Goal: Transaction & Acquisition: Subscribe to service/newsletter

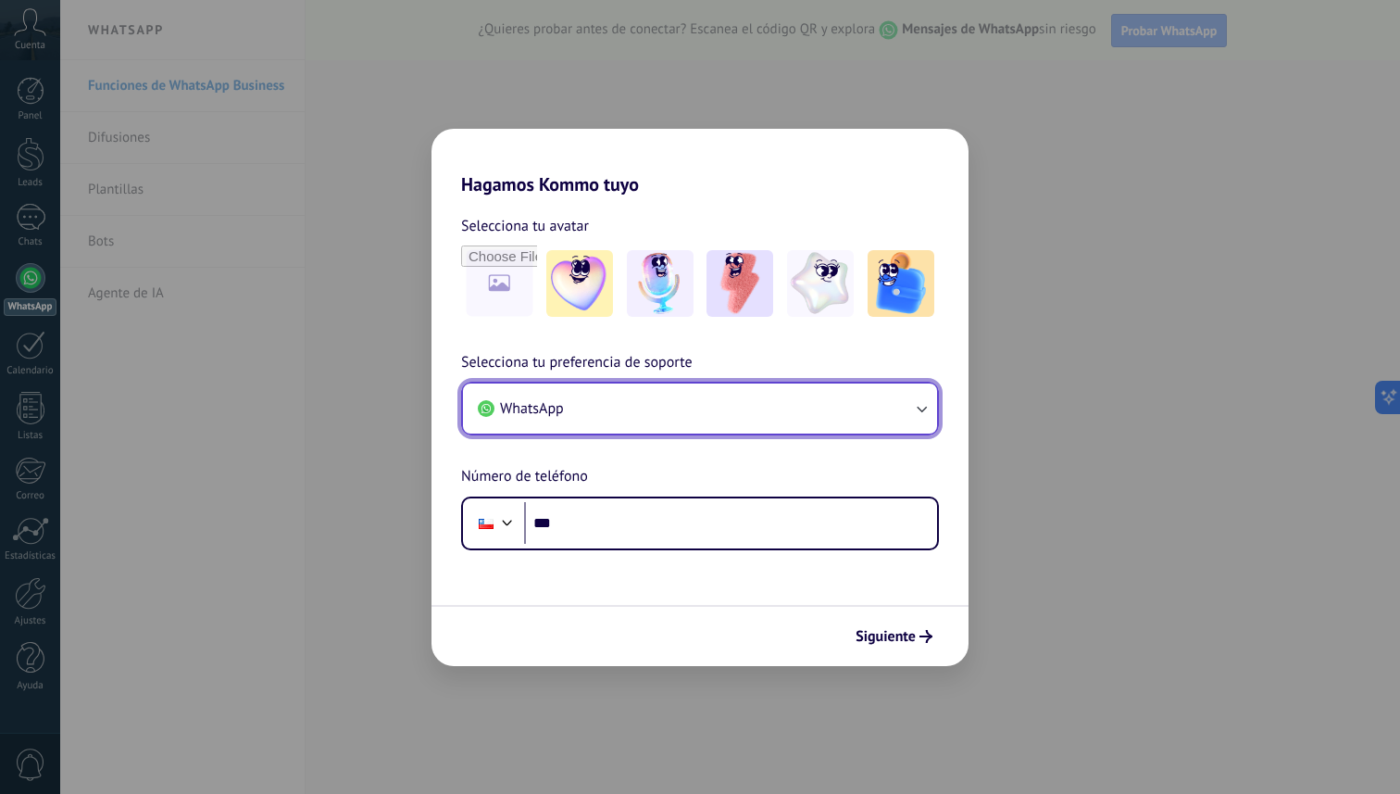
click at [674, 405] on button "WhatsApp" at bounding box center [700, 408] width 474 height 50
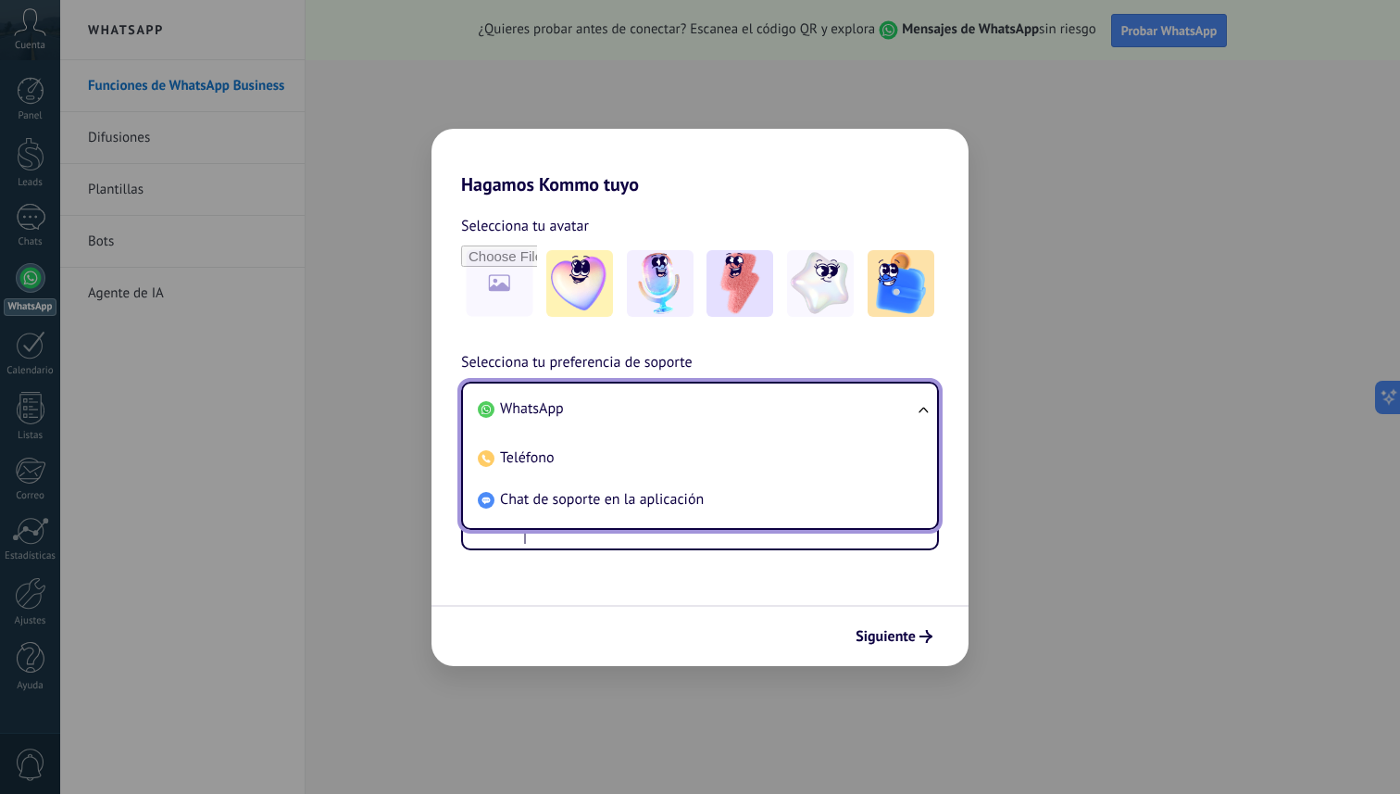
click at [539, 410] on span "WhatsApp" at bounding box center [532, 408] width 64 height 19
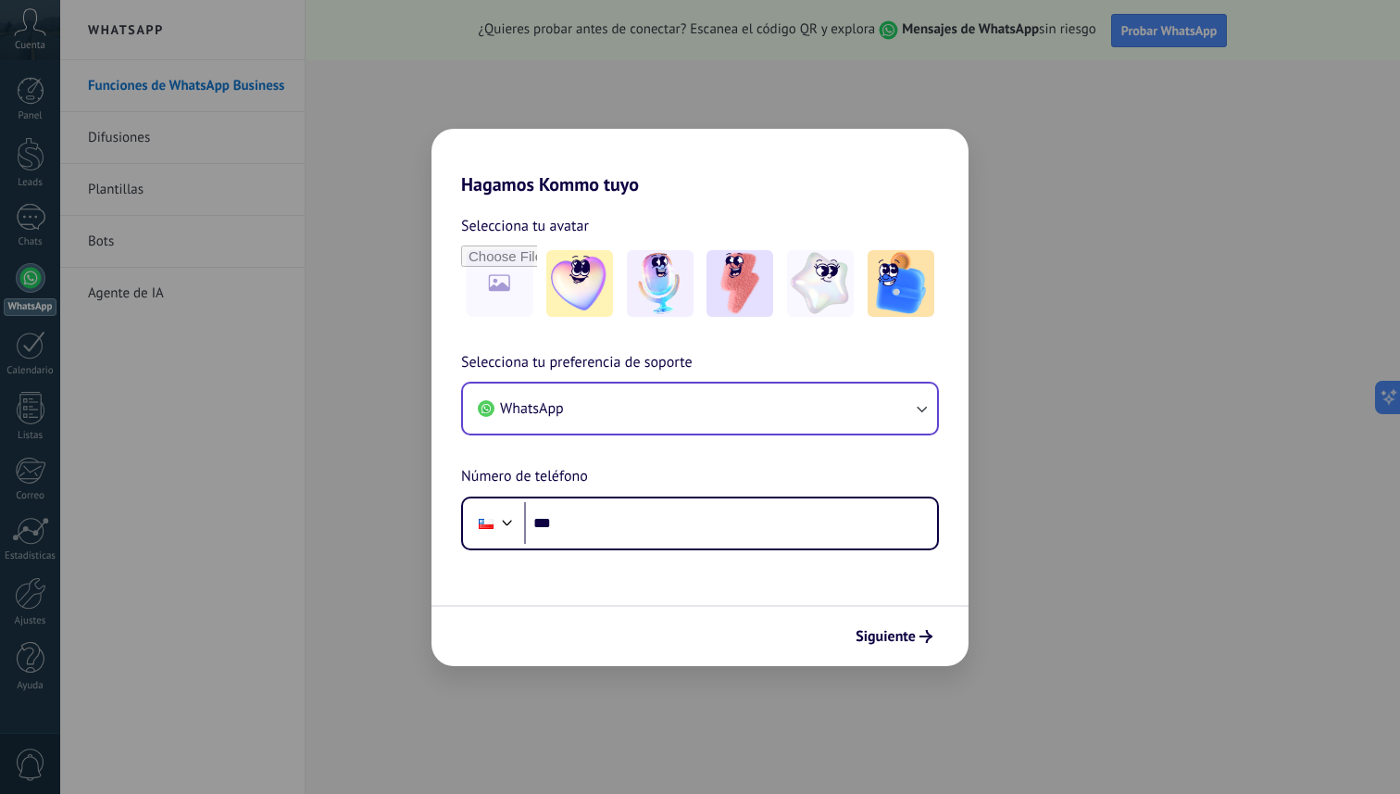
click at [701, 342] on div "Selecciona tu avatar Selecciona tu preferencia de soporte WhatsApp Número de te…" at bounding box center [700, 372] width 537 height 355
click at [656, 531] on input "***" at bounding box center [730, 523] width 413 height 43
click at [512, 522] on div at bounding box center [507, 520] width 22 height 22
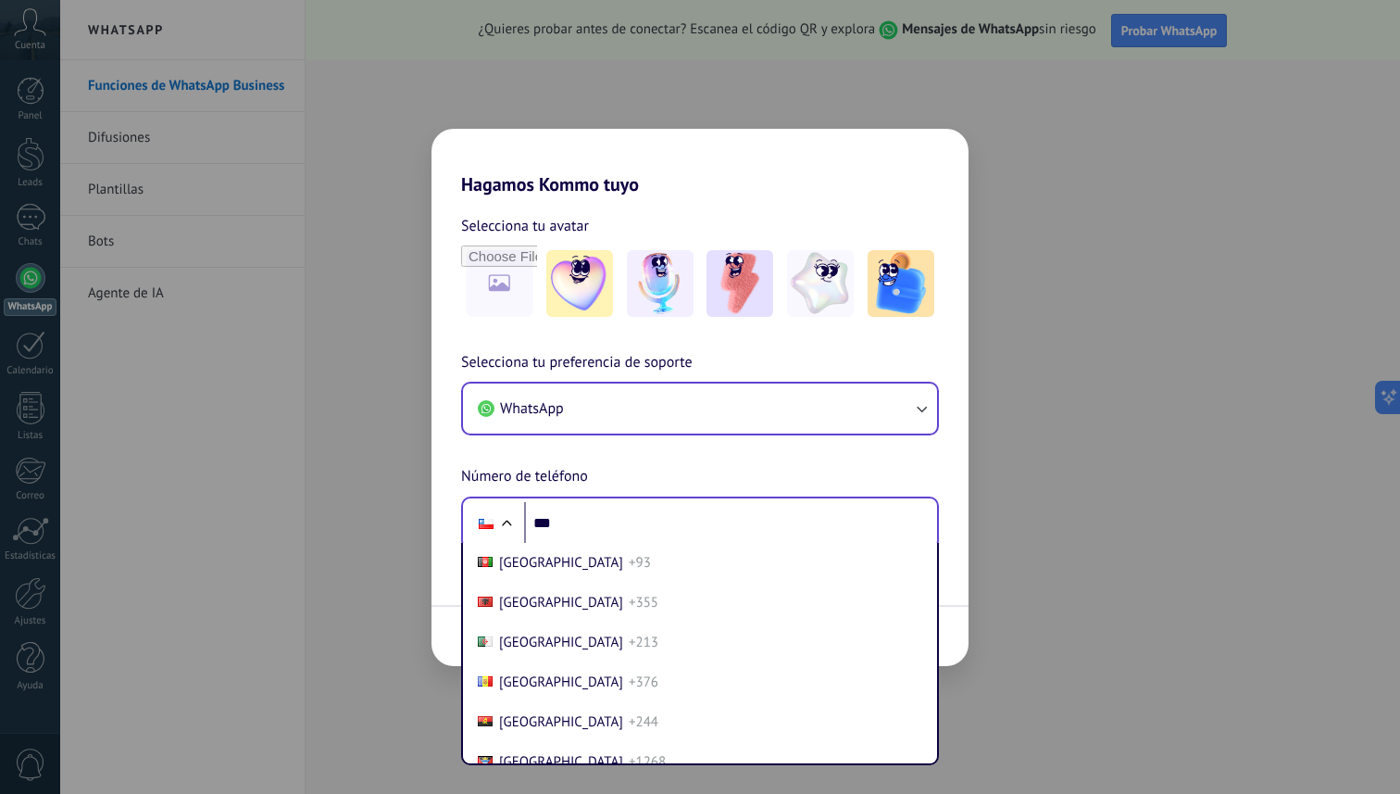
scroll to position [1309, 0]
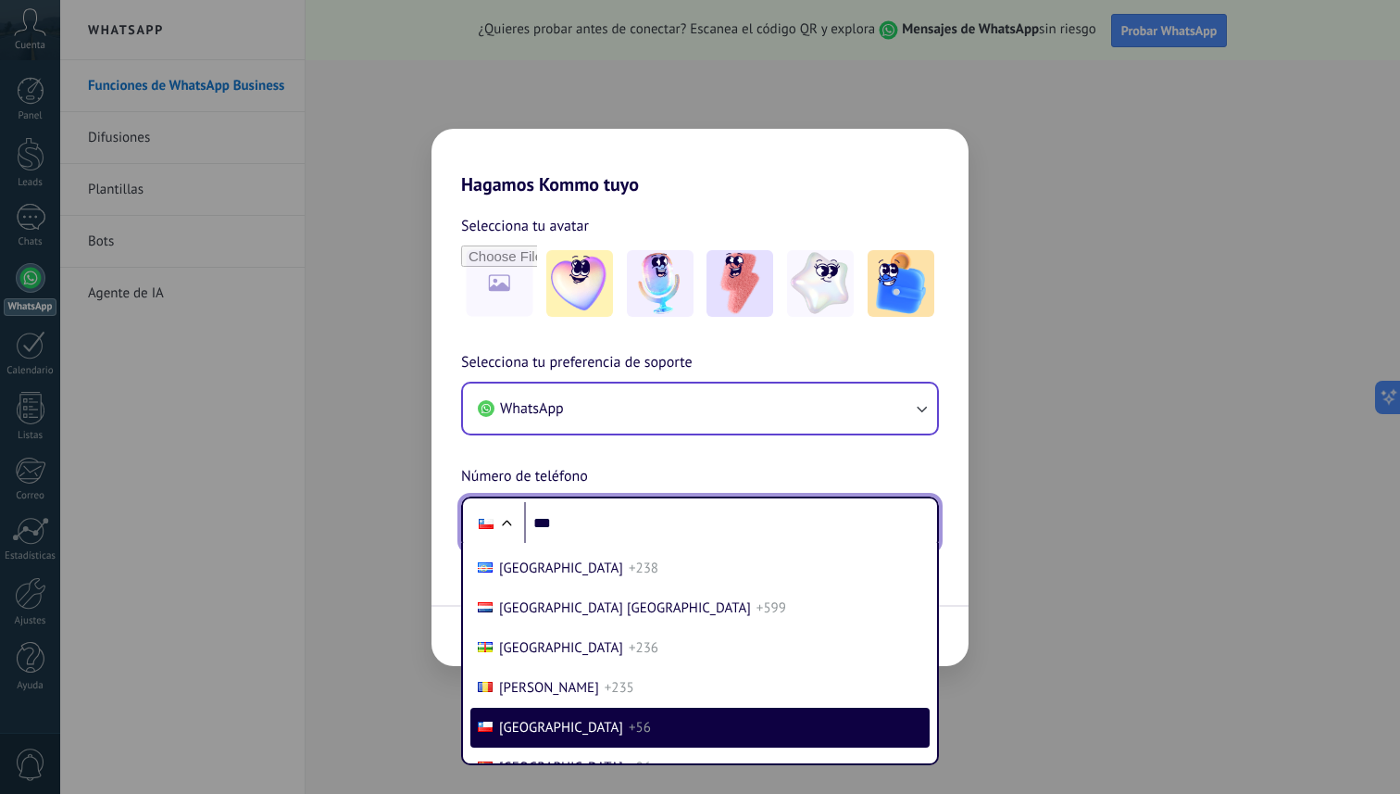
click at [509, 522] on div at bounding box center [506, 525] width 22 height 22
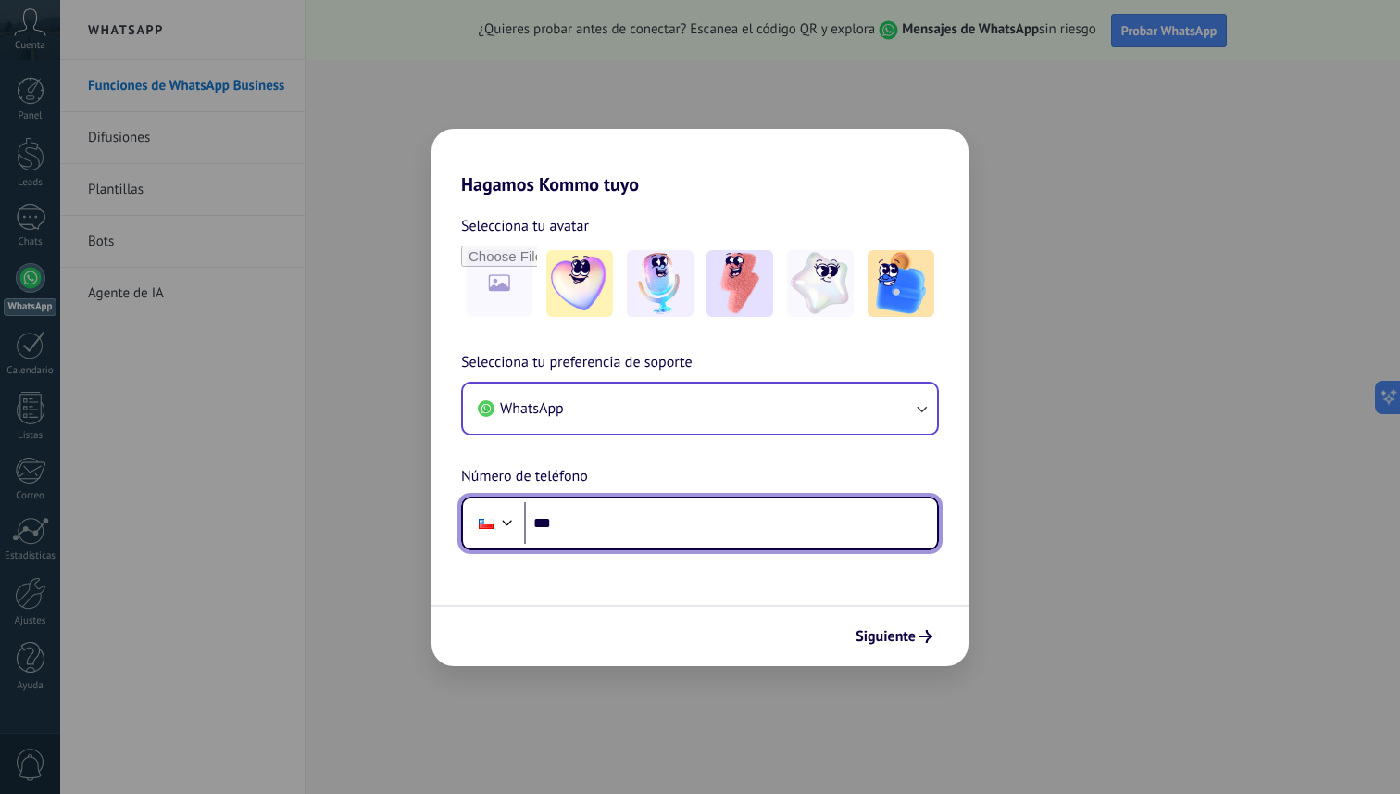
click at [599, 527] on input "***" at bounding box center [730, 523] width 413 height 43
type input "**********"
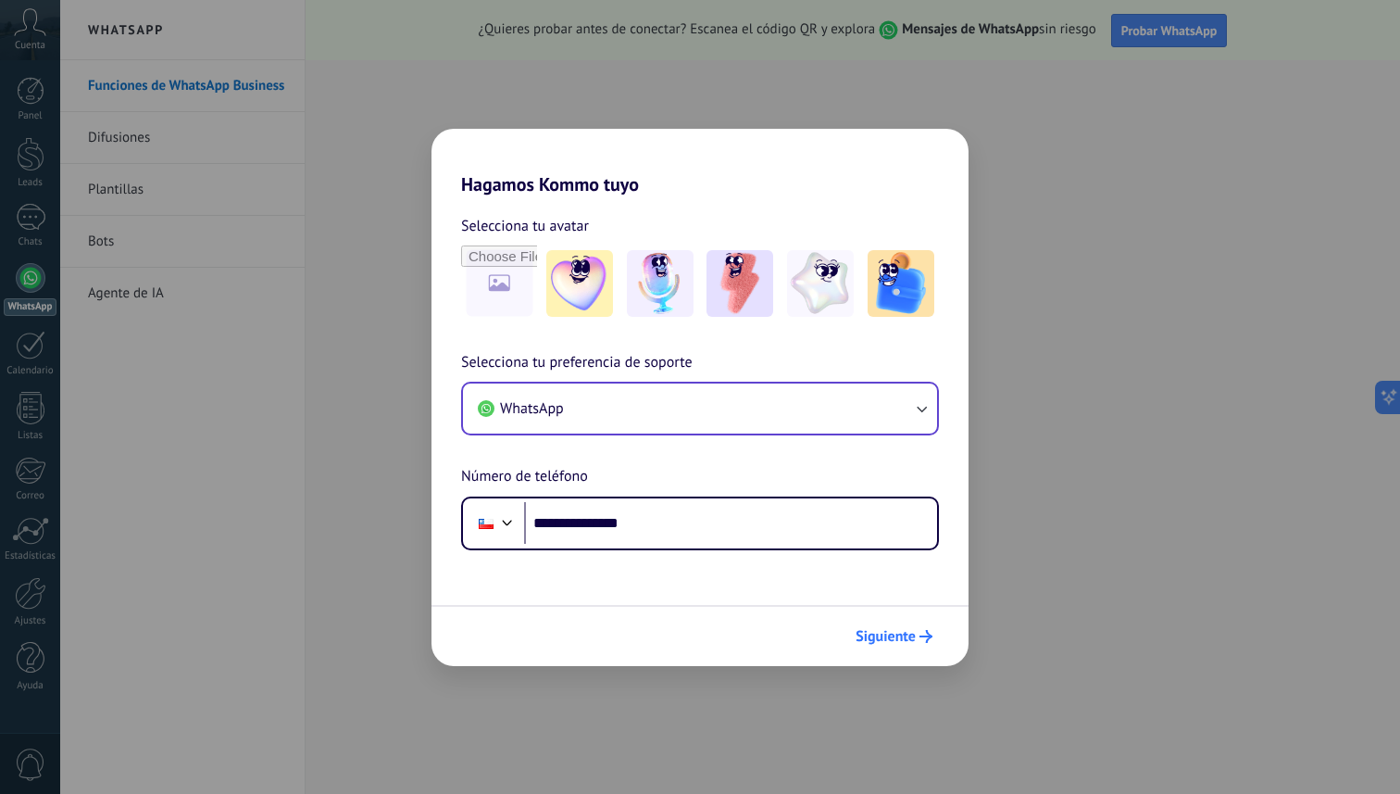
click at [873, 632] on span "Siguiente" at bounding box center [886, 636] width 60 height 13
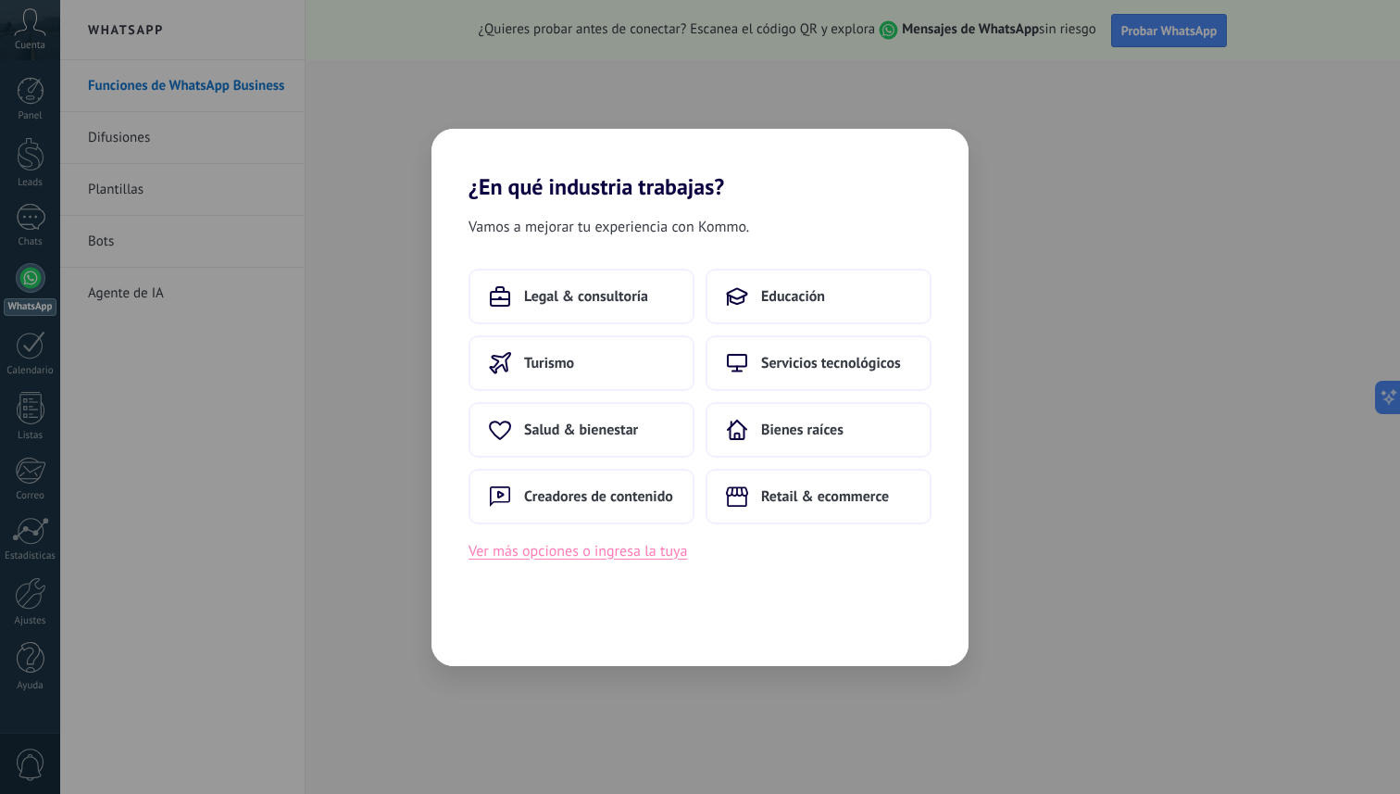
click at [614, 548] on button "Ver más opciones o ingresa la tuya" at bounding box center [578, 551] width 219 height 24
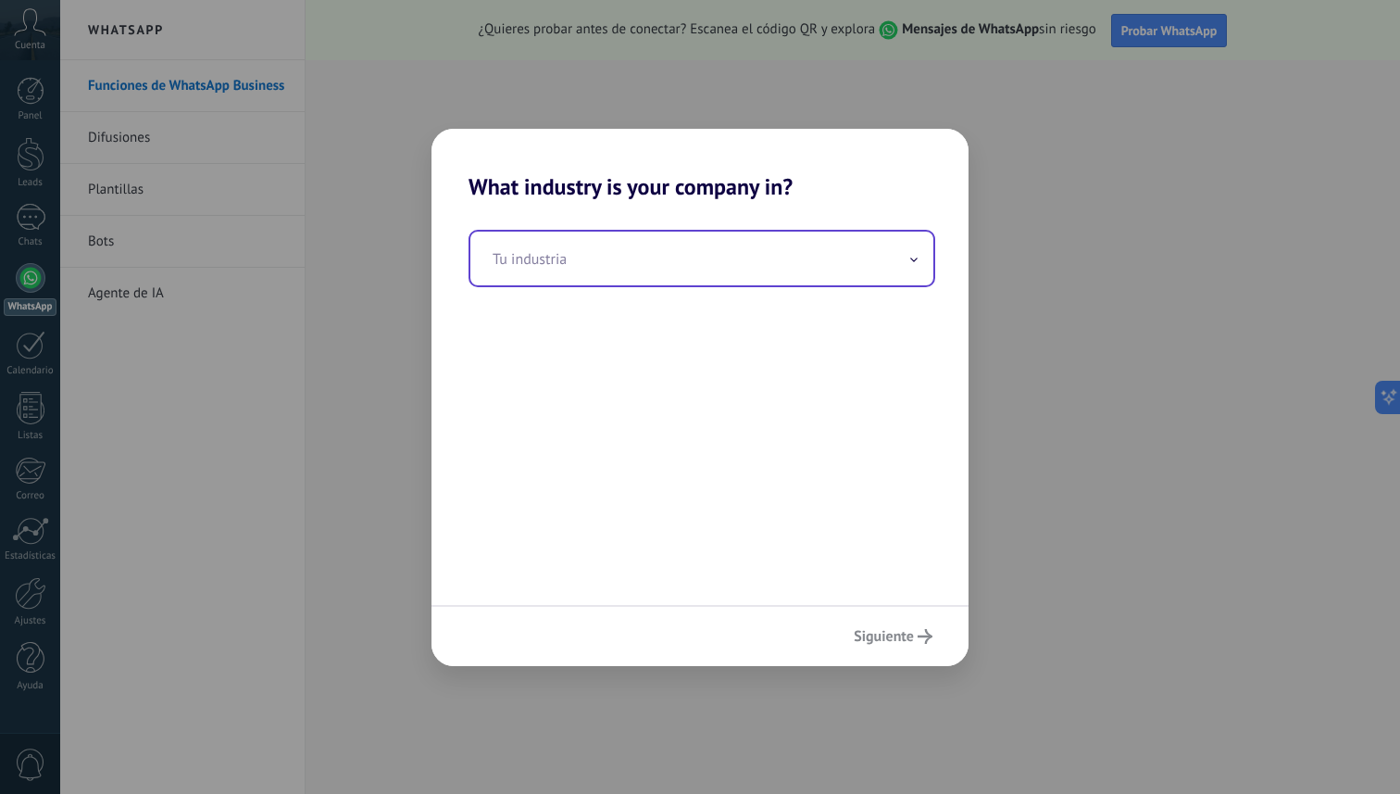
click at [736, 278] on input "text" at bounding box center [701, 259] width 463 height 54
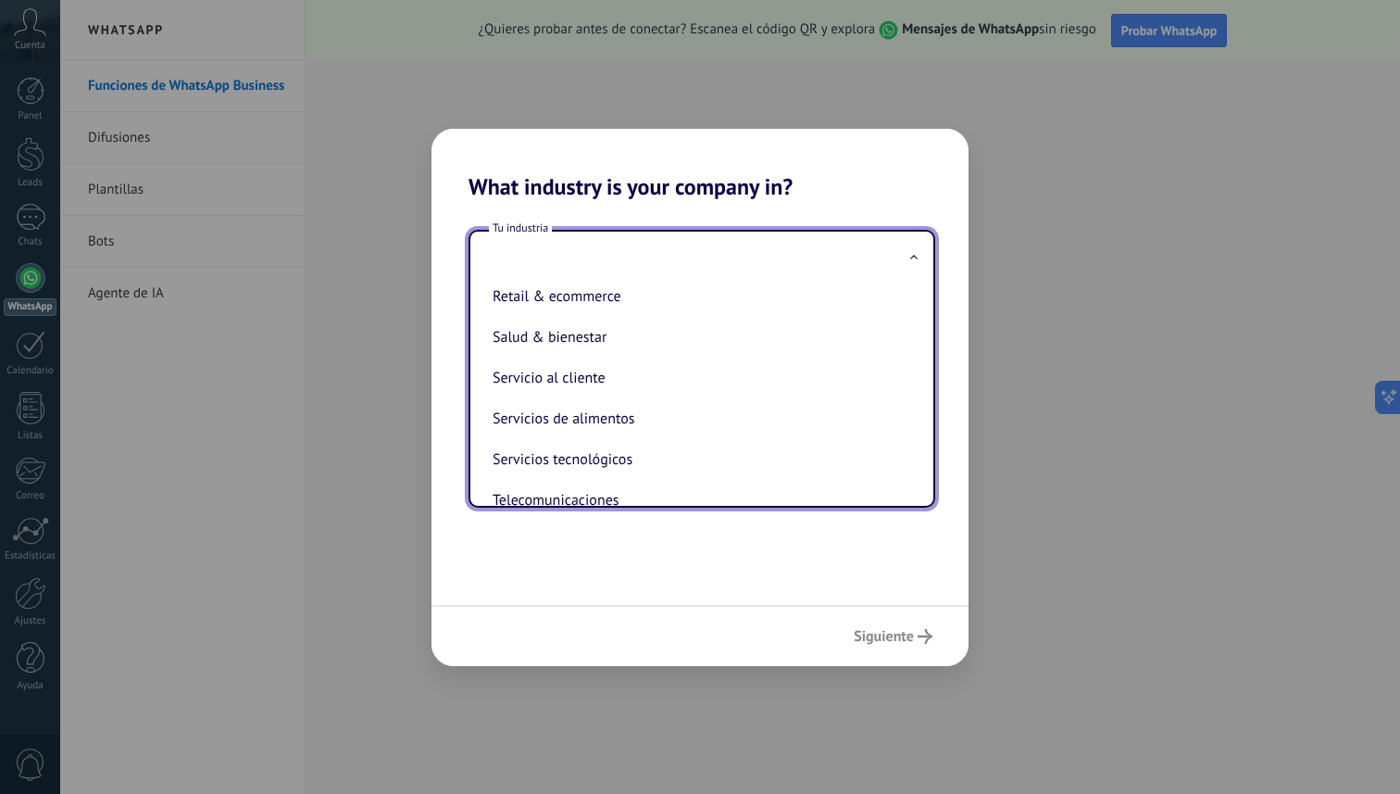
scroll to position [386, 0]
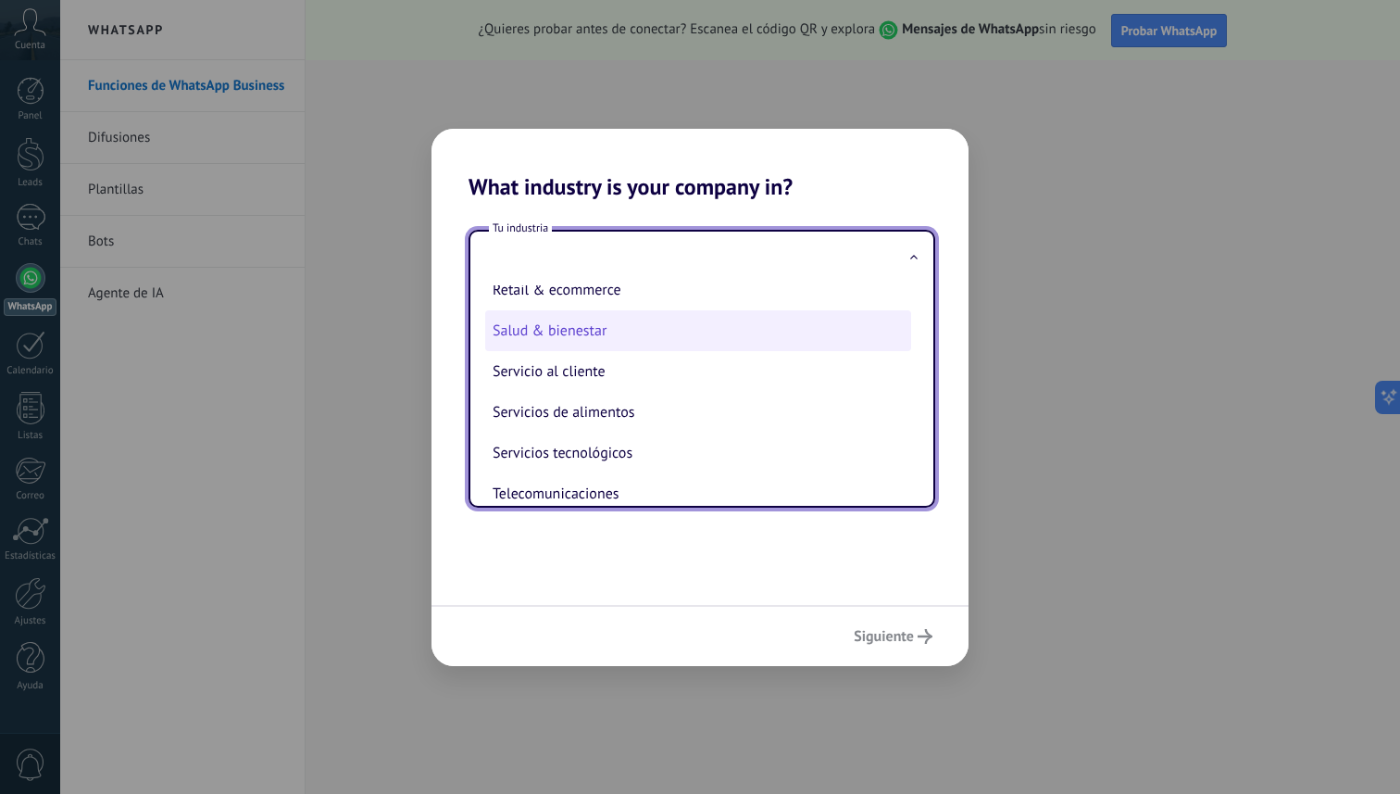
click at [596, 345] on li "Salud & bienestar" at bounding box center [698, 330] width 426 height 41
type input "**********"
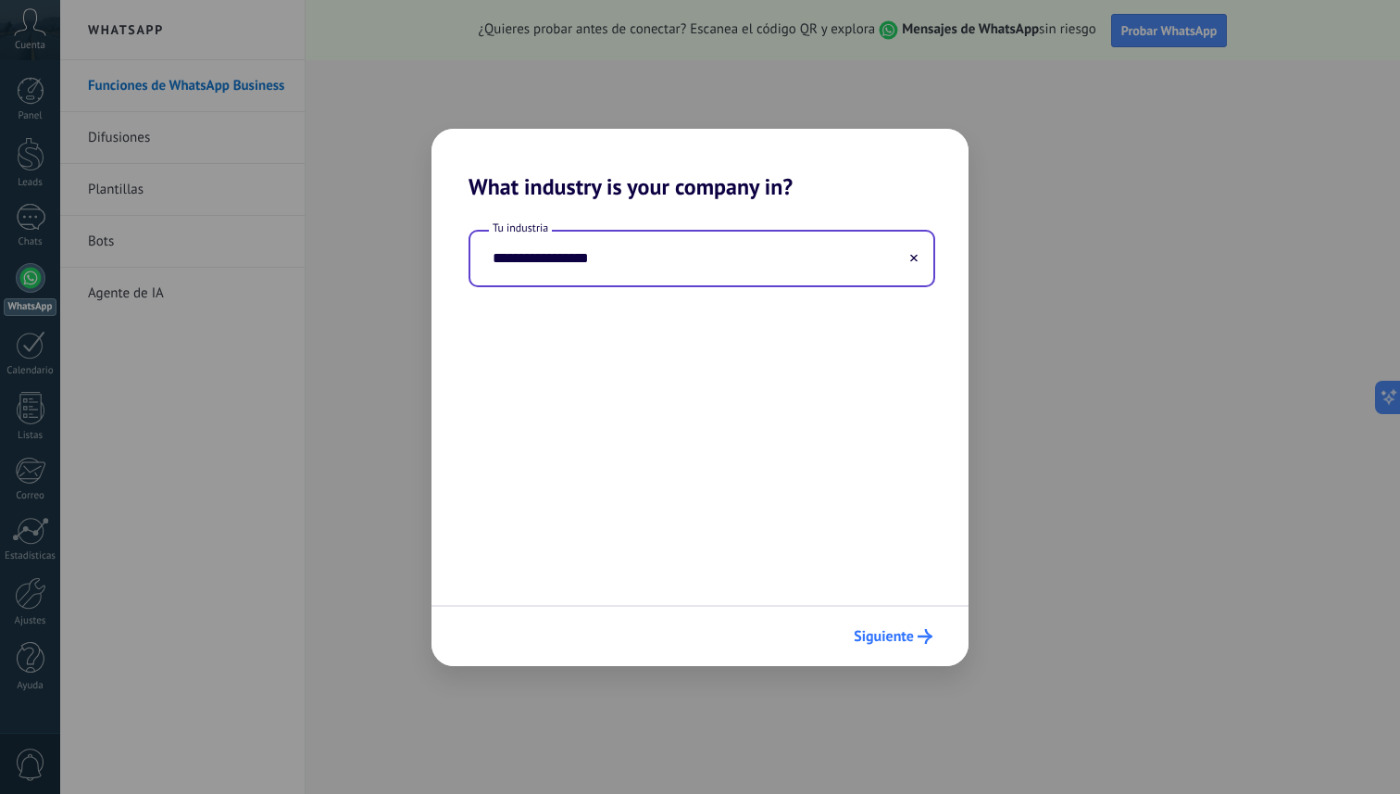
click at [888, 624] on button "Siguiente" at bounding box center [892, 635] width 95 height 31
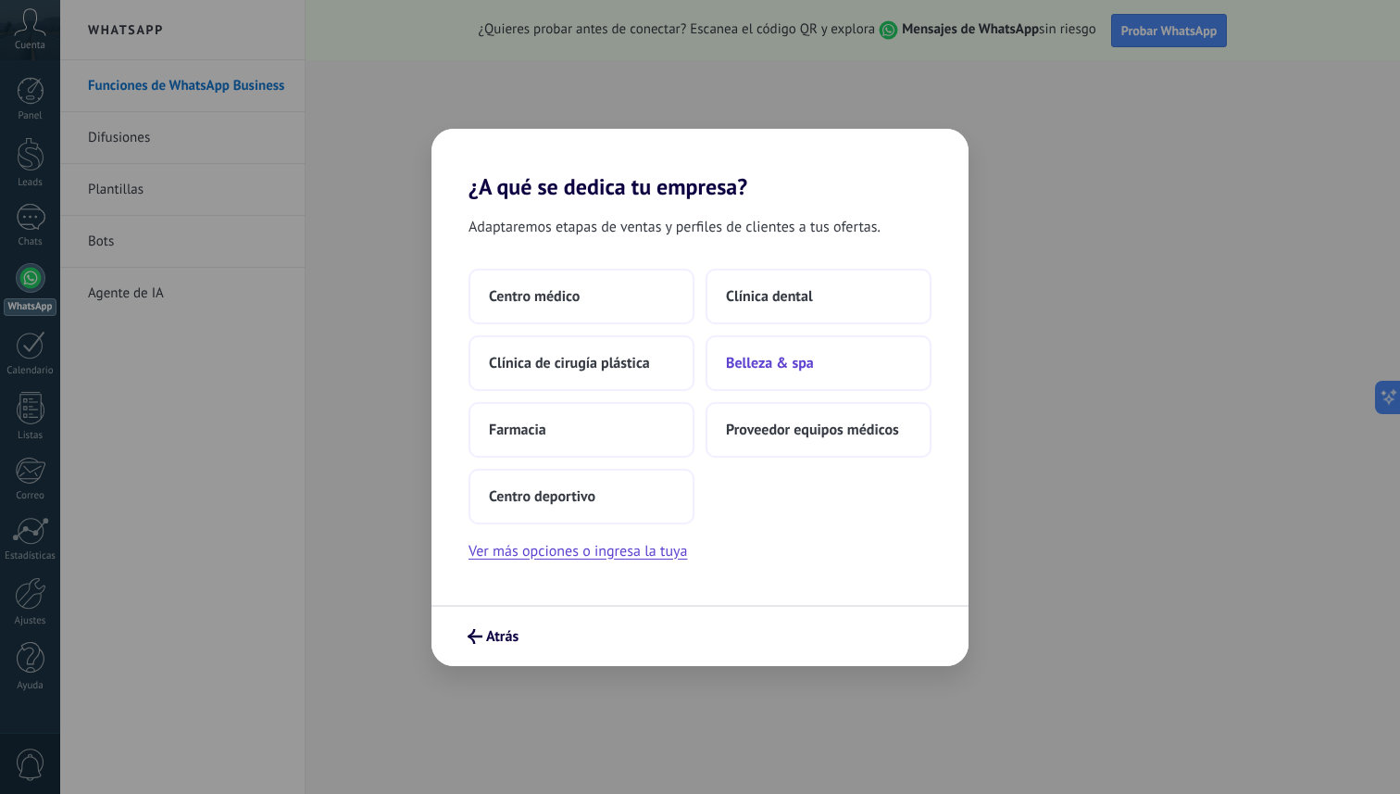
click at [805, 361] on span "Belleza & spa" at bounding box center [770, 363] width 88 height 19
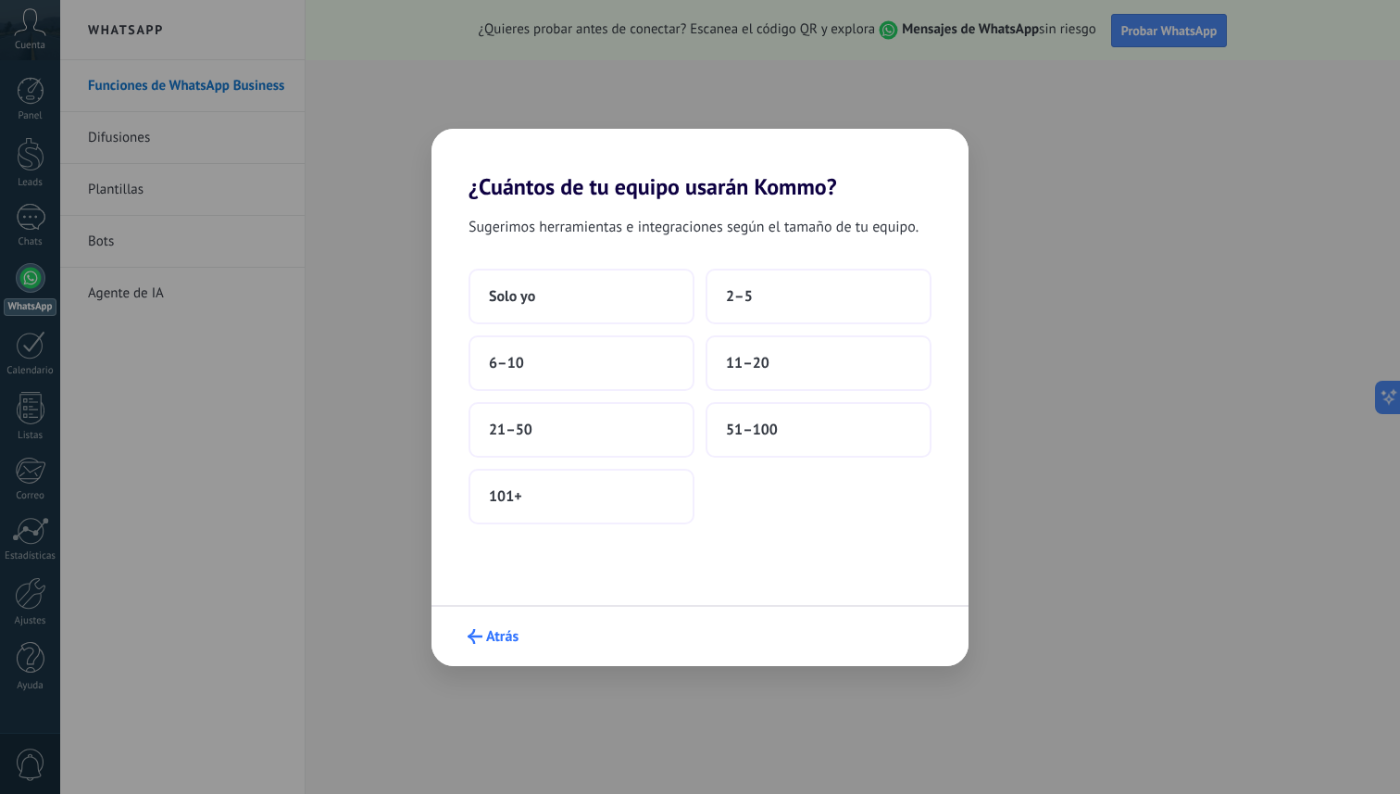
click at [501, 630] on span "Atrás" at bounding box center [502, 636] width 32 height 13
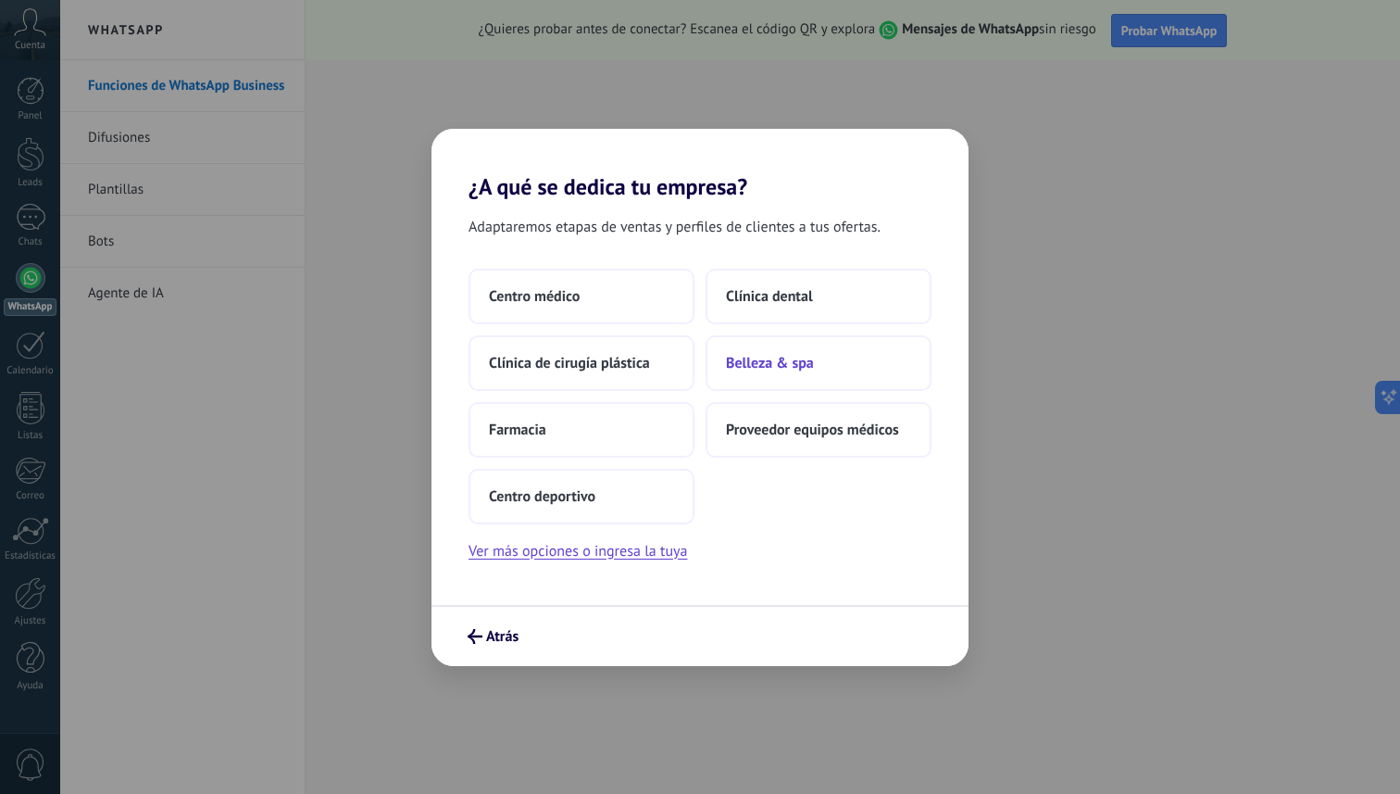
click at [775, 359] on span "Belleza & spa" at bounding box center [770, 363] width 88 height 19
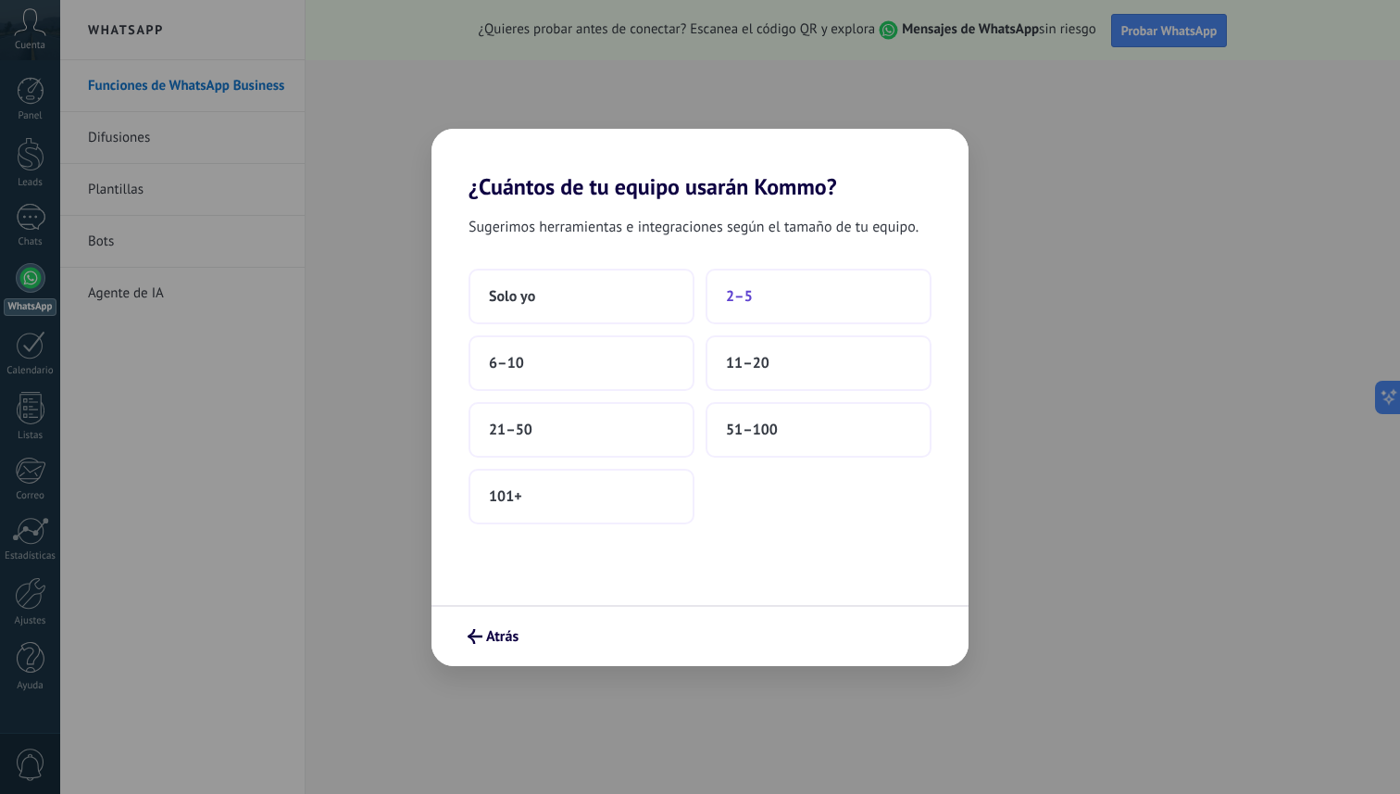
click at [723, 298] on button "2–5" at bounding box center [819, 297] width 226 height 56
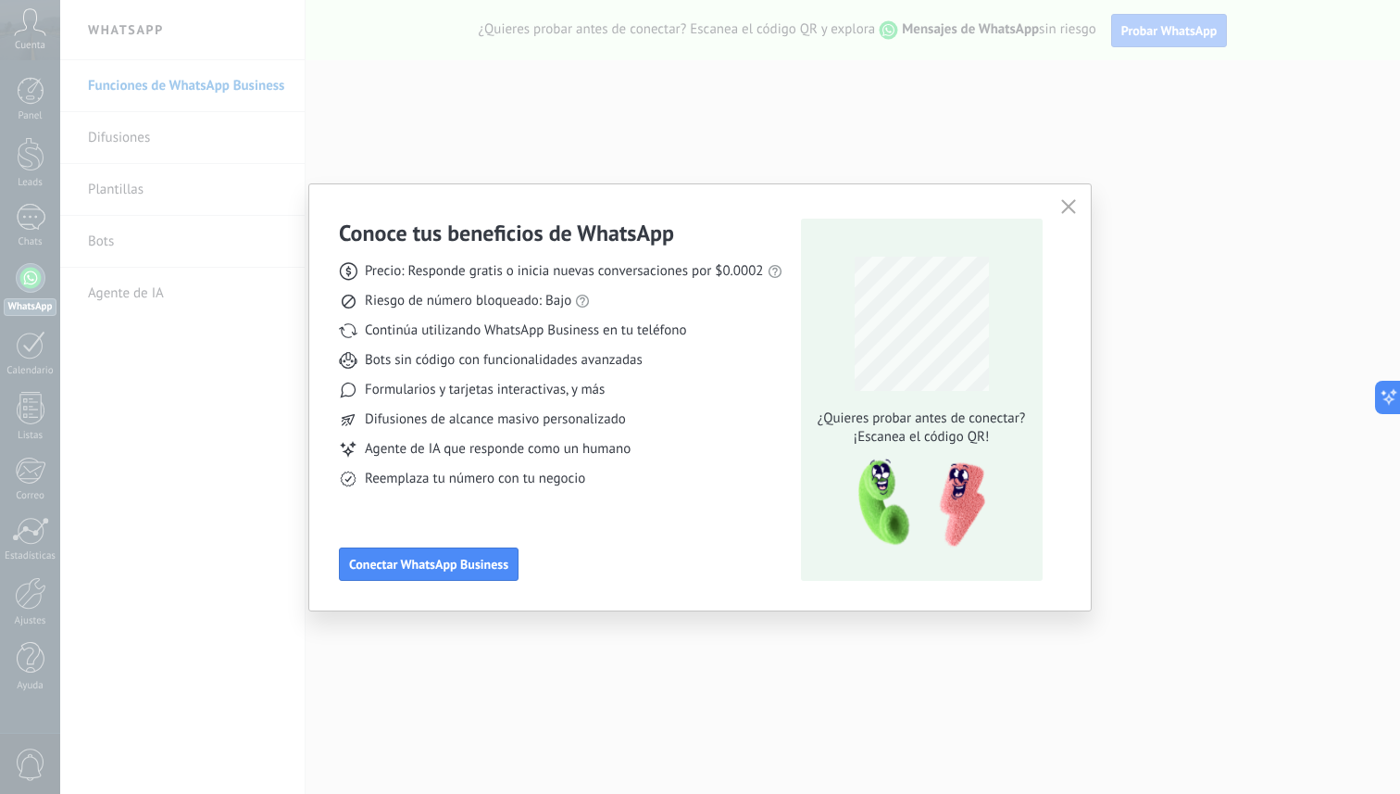
click at [440, 274] on span "Precio: Responde gratis o inicia nuevas conversaciones por $0.0002" at bounding box center [564, 271] width 399 height 19
drag, startPoint x: 440, startPoint y: 274, endPoint x: 734, endPoint y: 270, distance: 294.5
click at [701, 270] on span "Precio: Responde gratis o inicia nuevas conversaciones por $0.0002" at bounding box center [564, 271] width 399 height 19
click at [519, 269] on span "Precio: Responde gratis o inicia nuevas conversaciones por $0.0002" at bounding box center [564, 271] width 399 height 19
click at [387, 302] on span "Riesgo de número bloqueado: Bajo" at bounding box center [468, 301] width 207 height 19
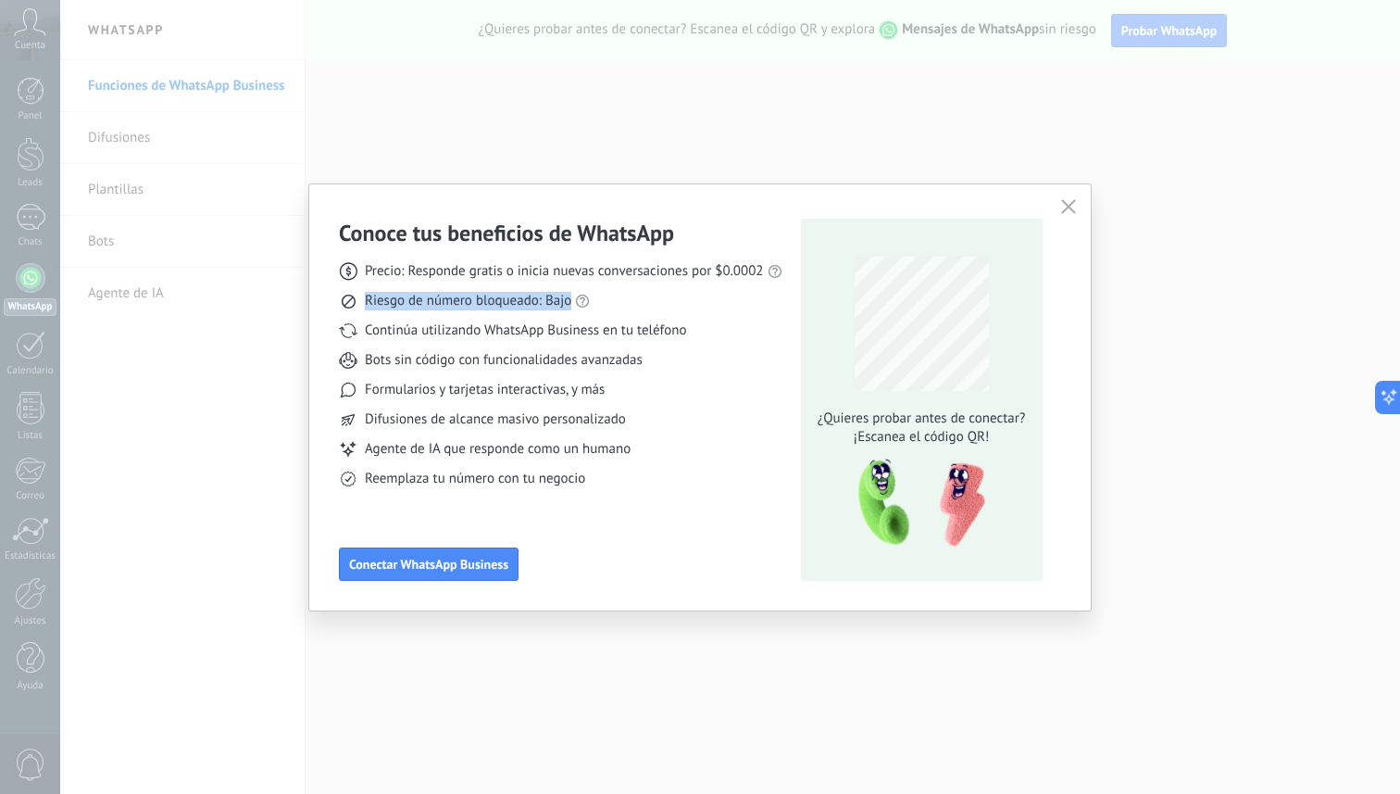
drag, startPoint x: 387, startPoint y: 302, endPoint x: 546, endPoint y: 296, distance: 159.4
click at [546, 296] on span "Riesgo de número bloqueado: Bajo" at bounding box center [468, 301] width 207 height 19
click at [625, 331] on span "Continúa utilizando WhatsApp Business en tu teléfono" at bounding box center [525, 330] width 321 height 19
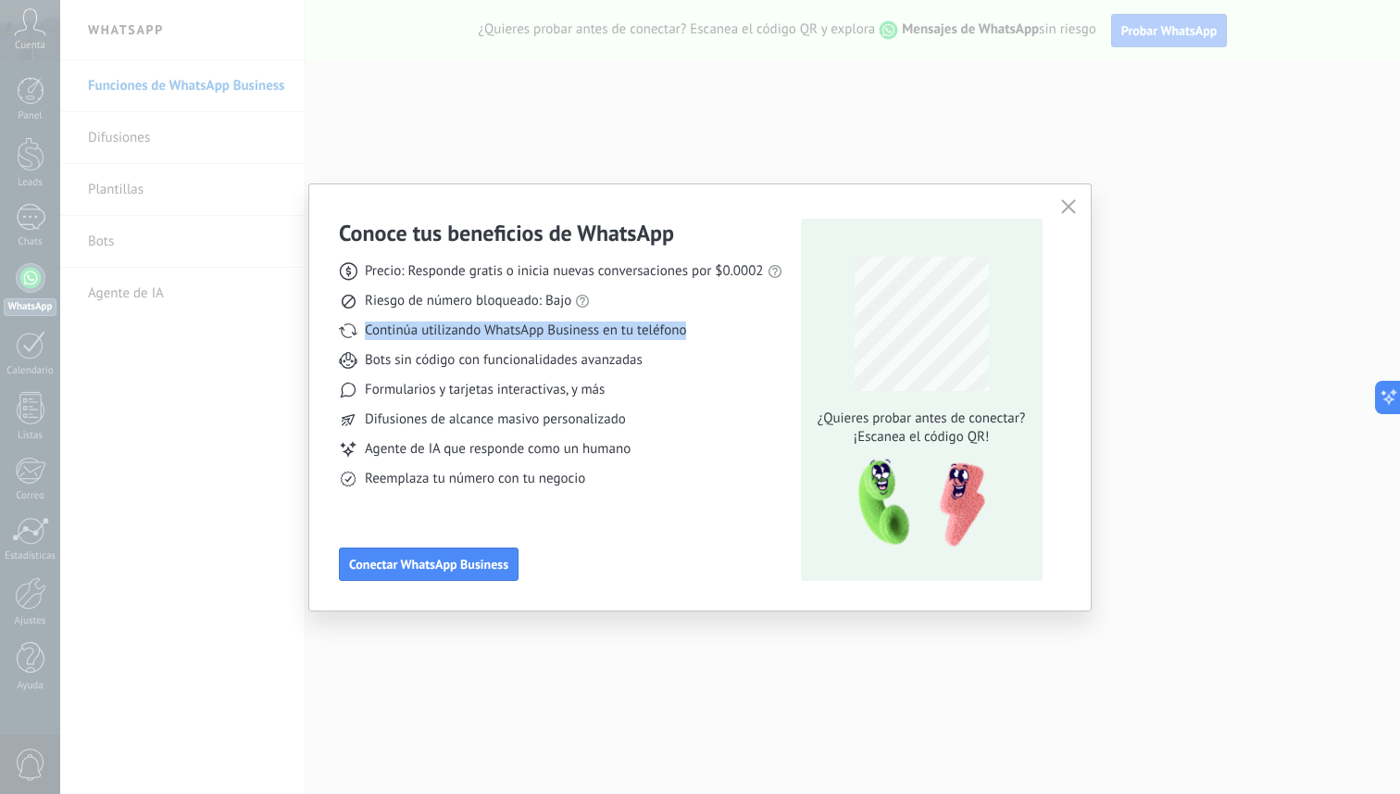
click at [625, 331] on span "Continúa utilizando WhatsApp Business en tu teléfono" at bounding box center [525, 330] width 321 height 19
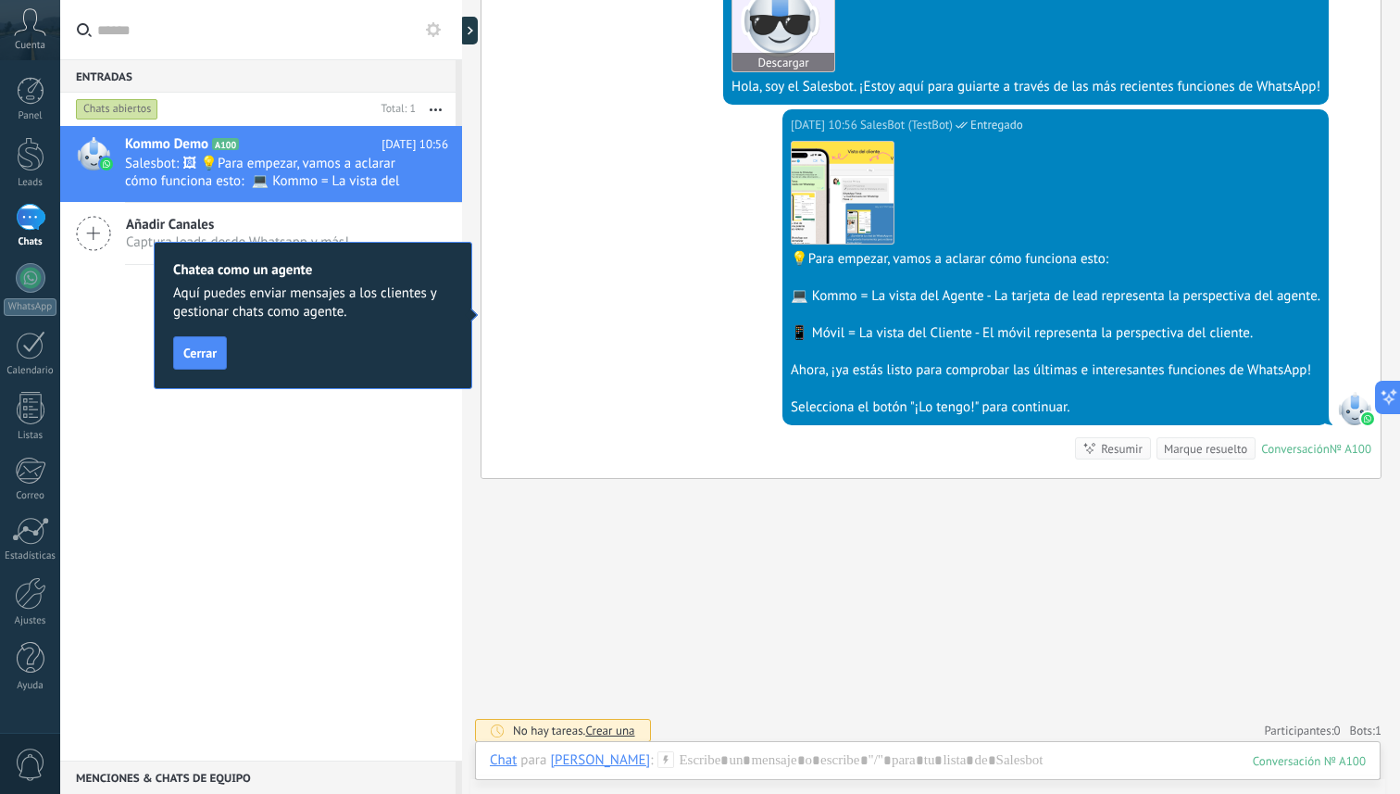
scroll to position [432, 0]
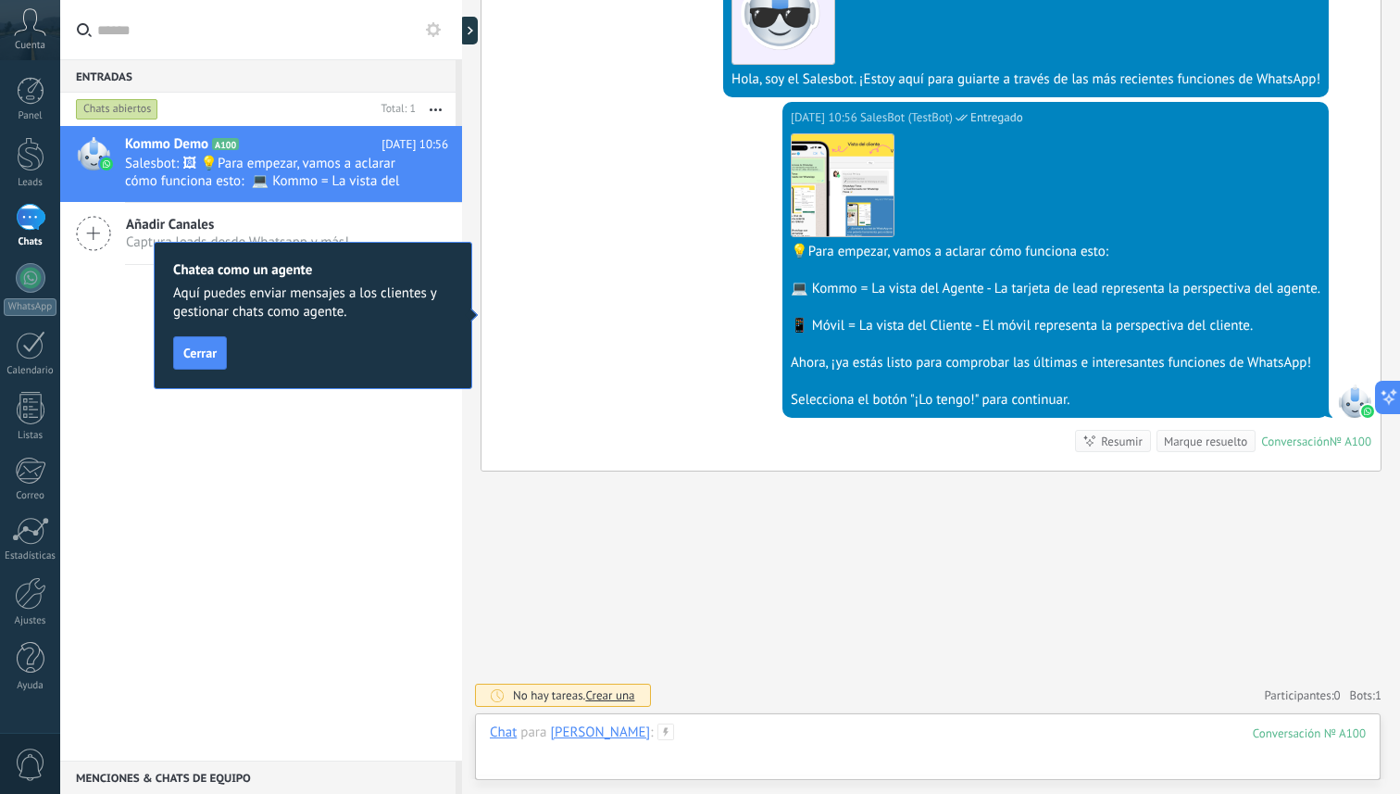
click at [775, 728] on div at bounding box center [928, 751] width 876 height 56
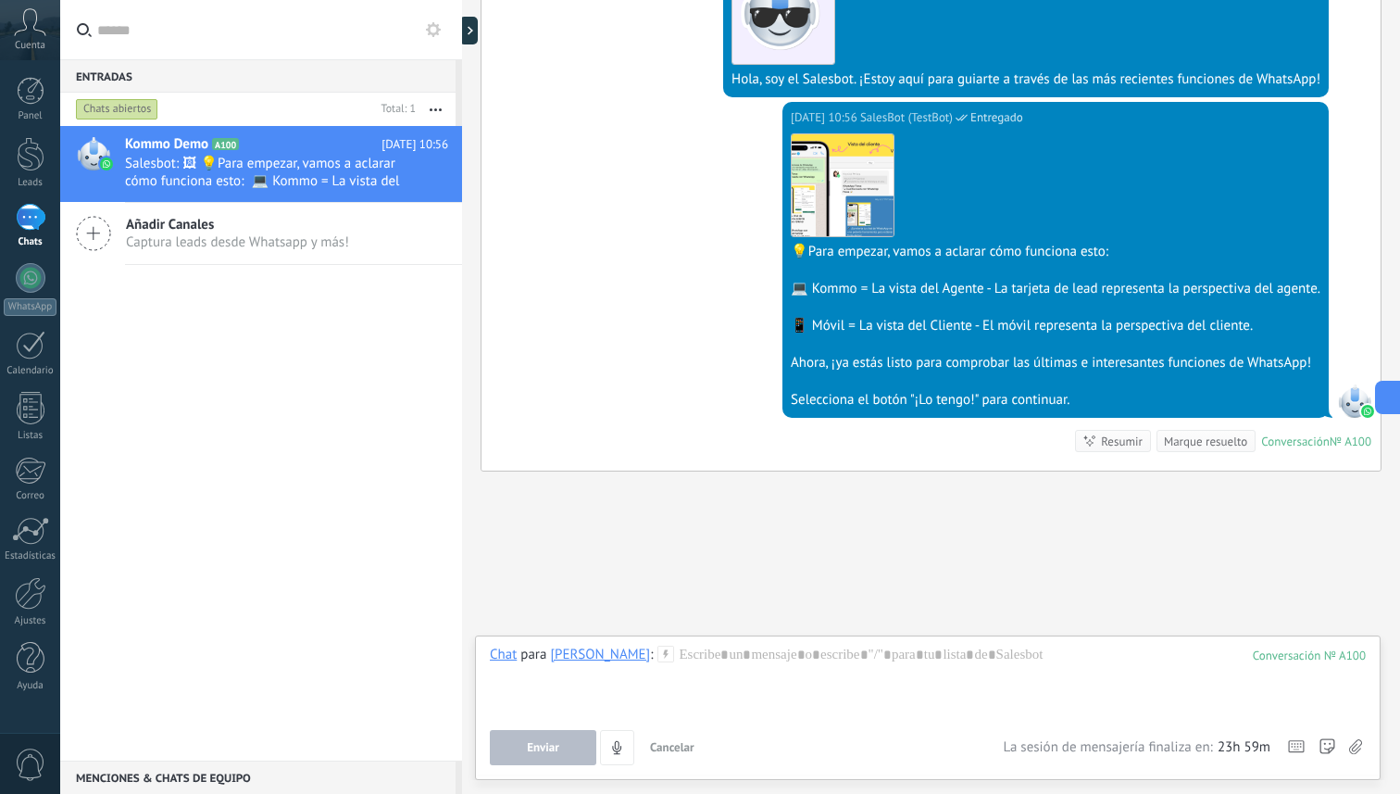
click at [823, 542] on div "Buscar Carga más [DATE] [DATE] Creación: 2 eventos Expandir [DATE] 10:56 [PERSO…" at bounding box center [931, 181] width 938 height 1227
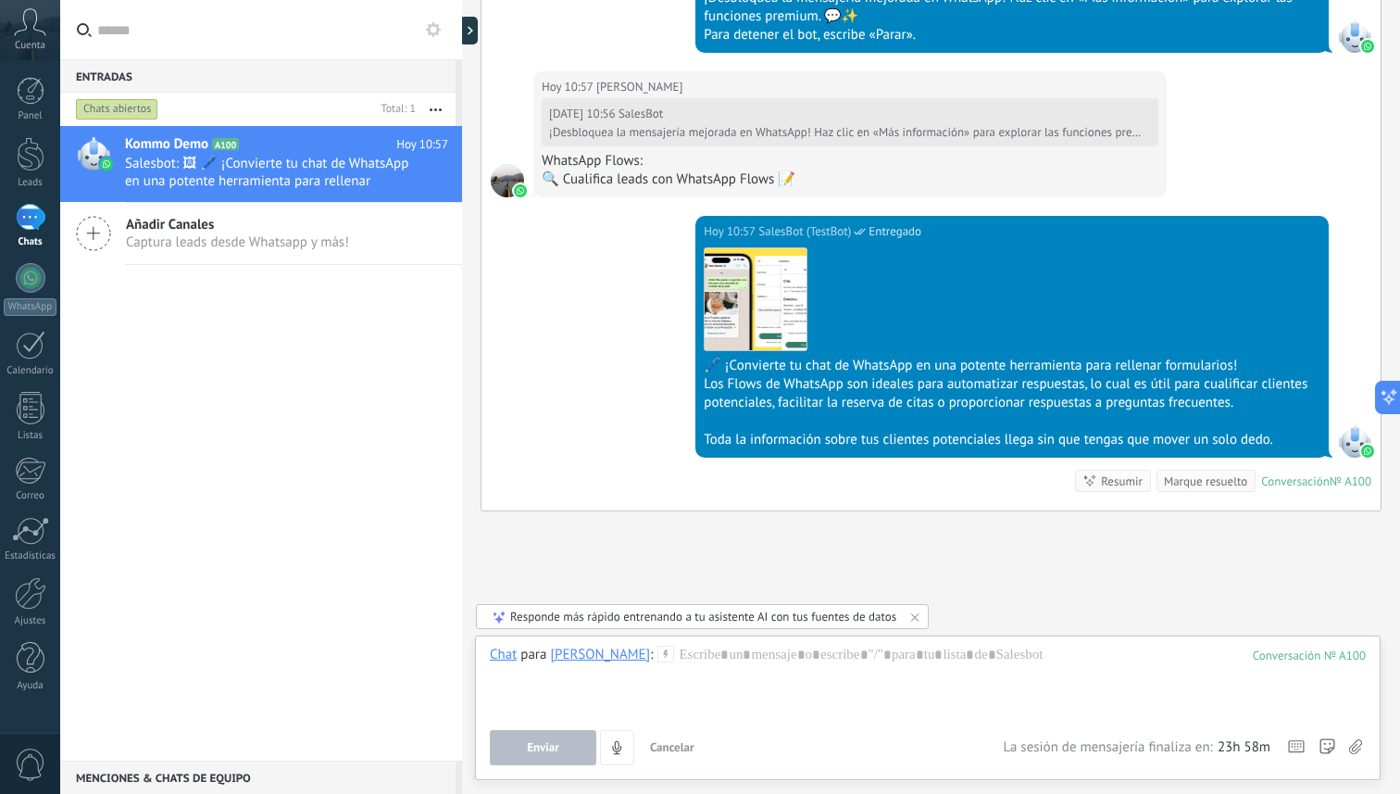
scroll to position [1090, 0]
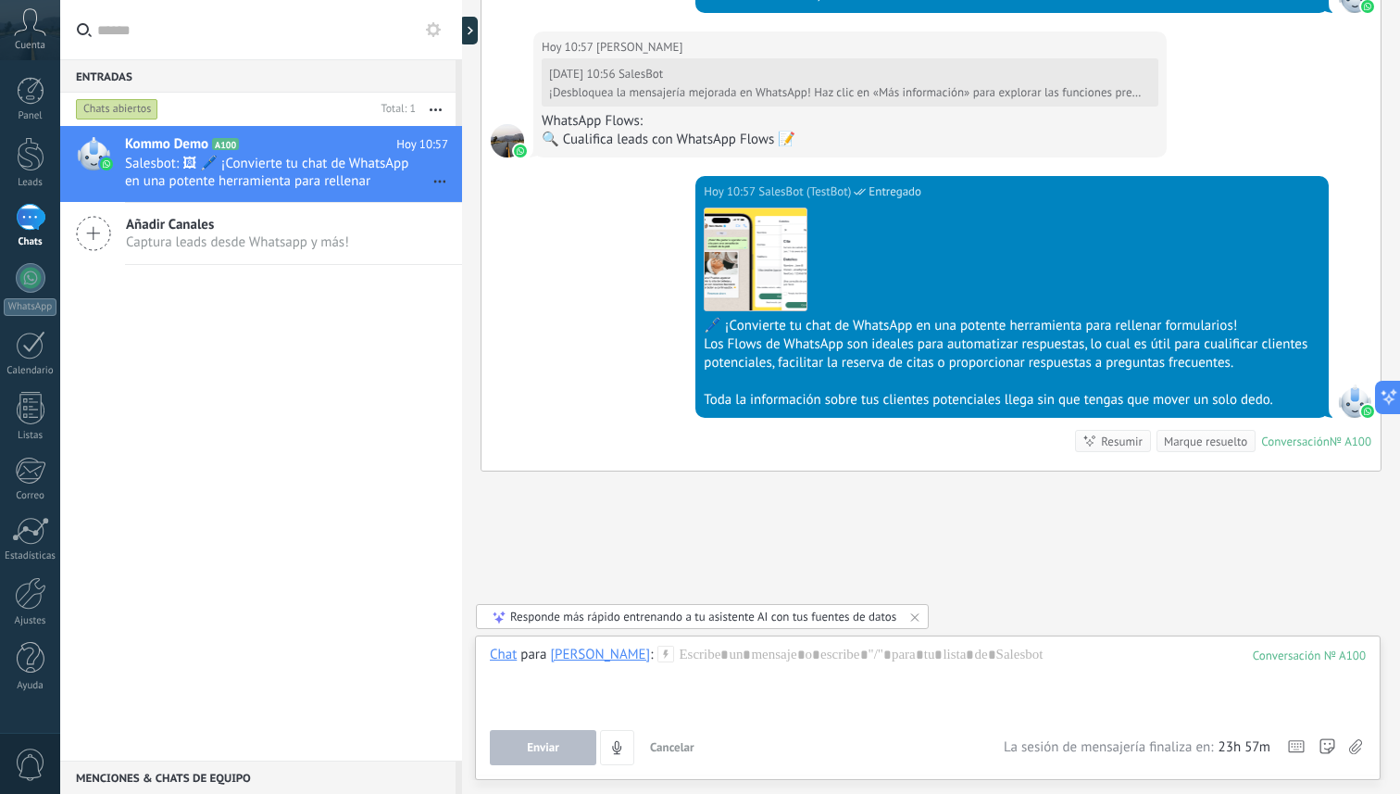
click at [25, 222] on div "1" at bounding box center [31, 217] width 30 height 27
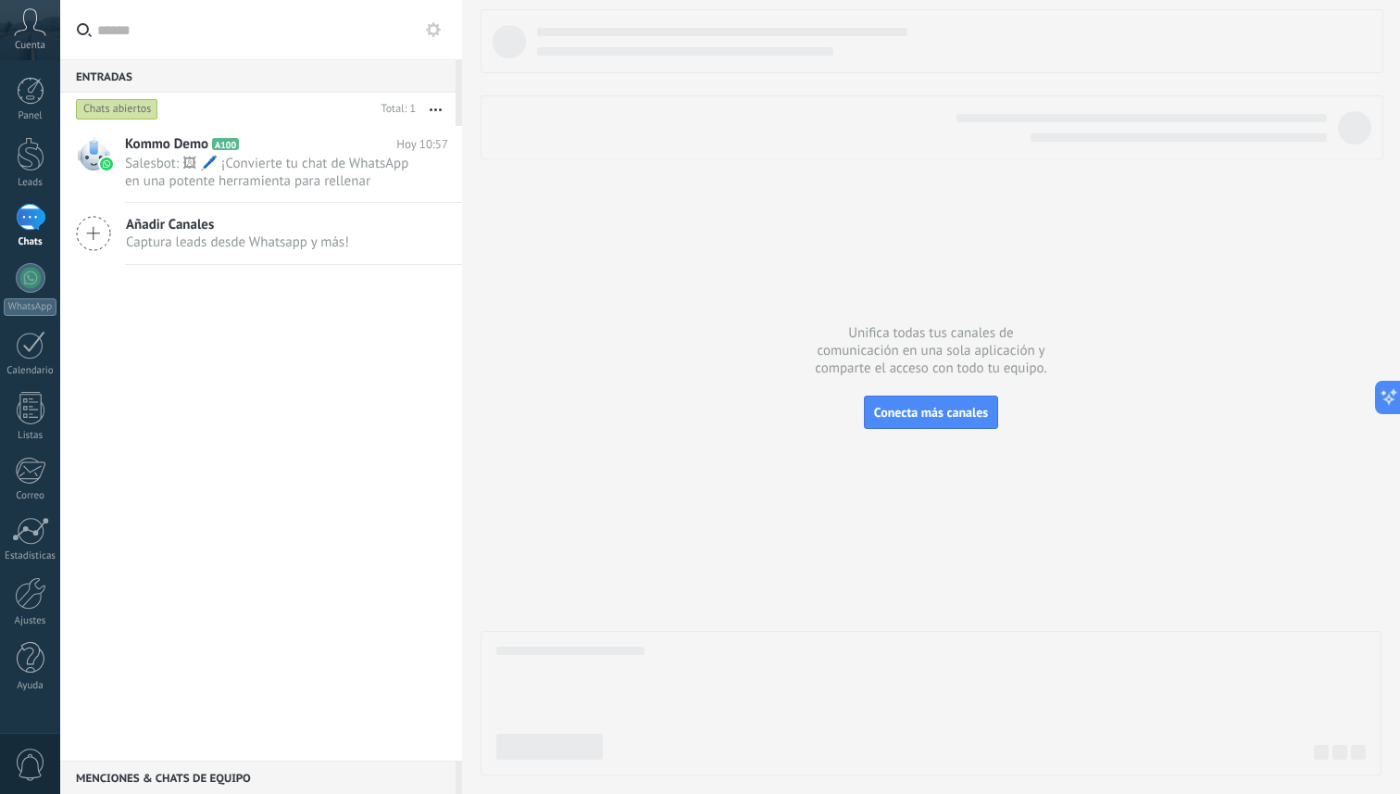
click at [92, 232] on icon at bounding box center [93, 233] width 35 height 35
click at [187, 233] on span "Captura leads desde Whatsapp y más!" at bounding box center [237, 242] width 223 height 18
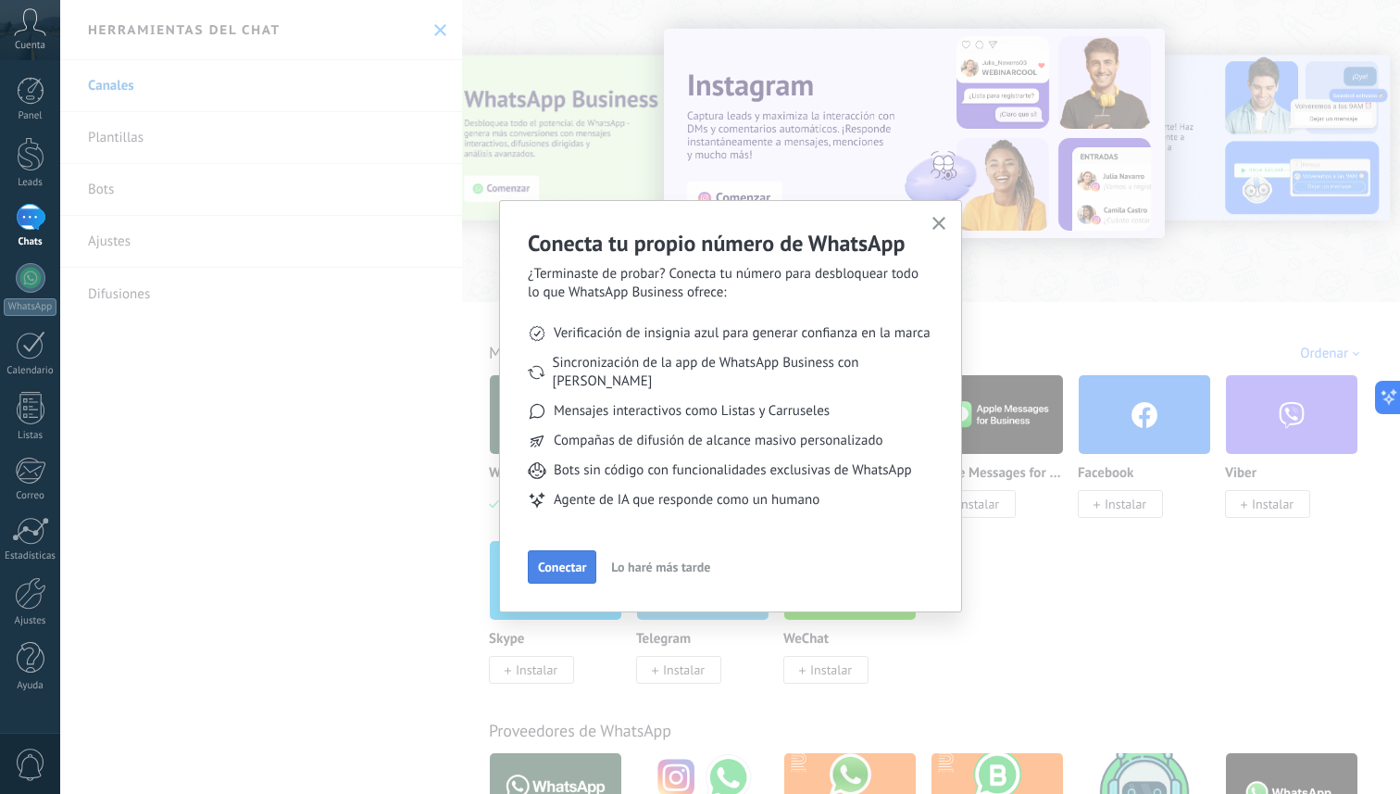
click at [571, 557] on button "Conectar" at bounding box center [562, 566] width 69 height 33
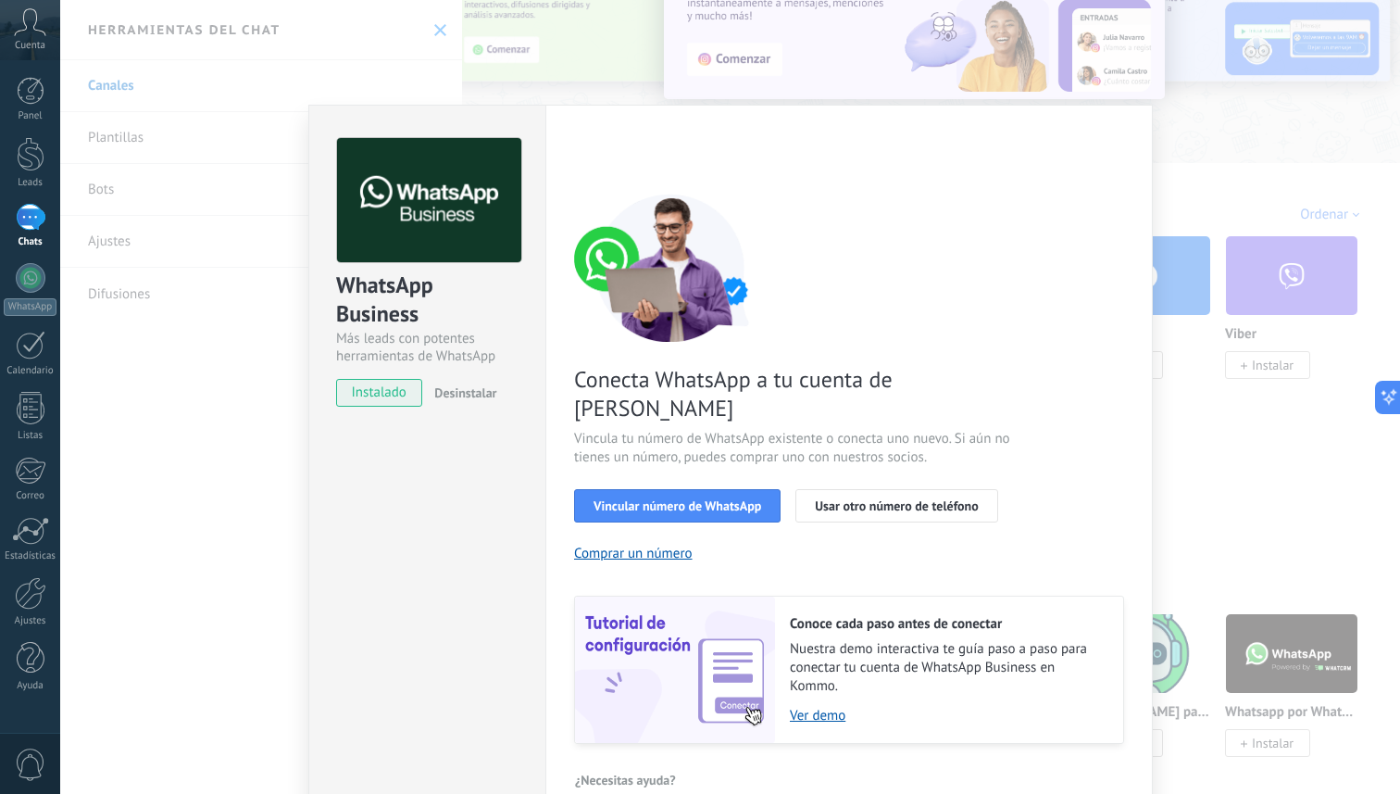
scroll to position [21, 0]
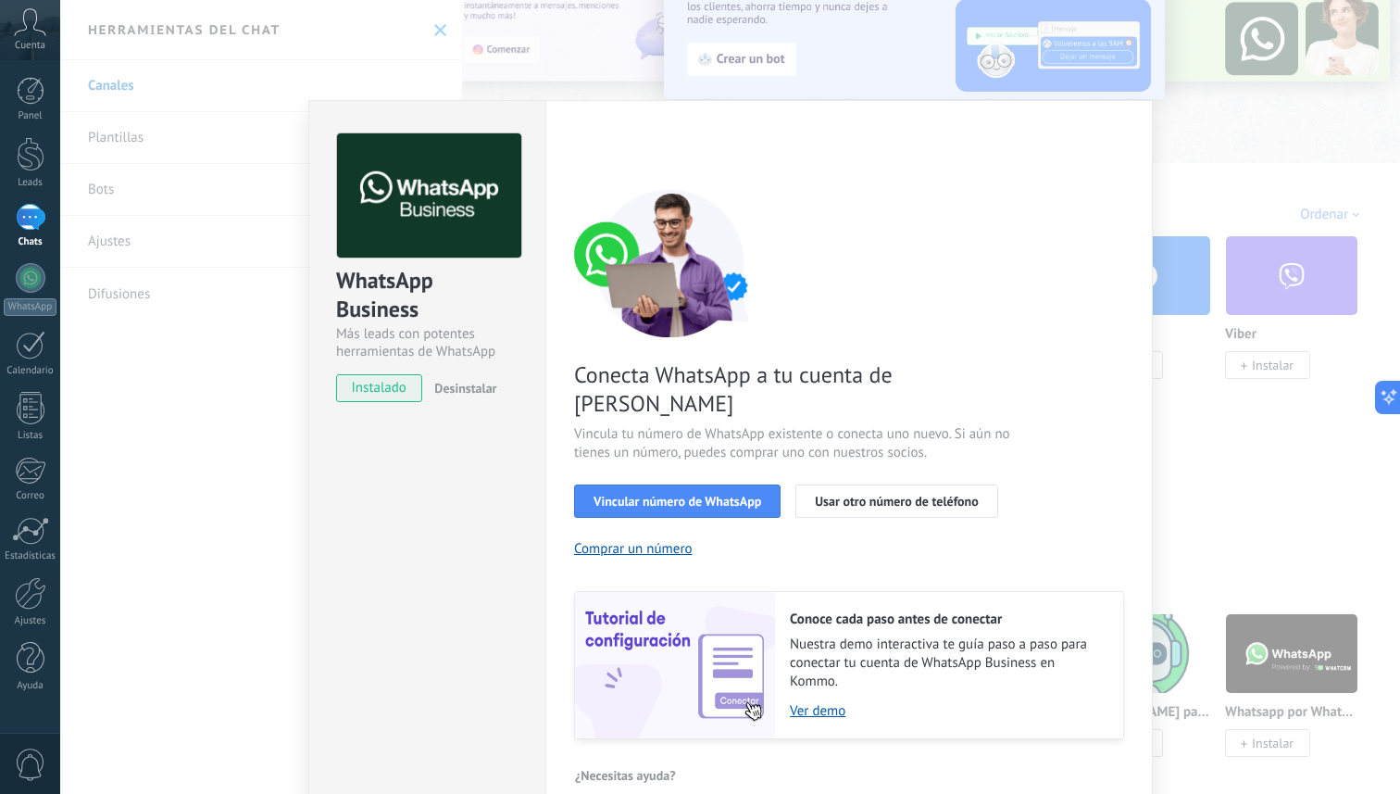
click at [35, 51] on span "Cuenta" at bounding box center [30, 46] width 31 height 12
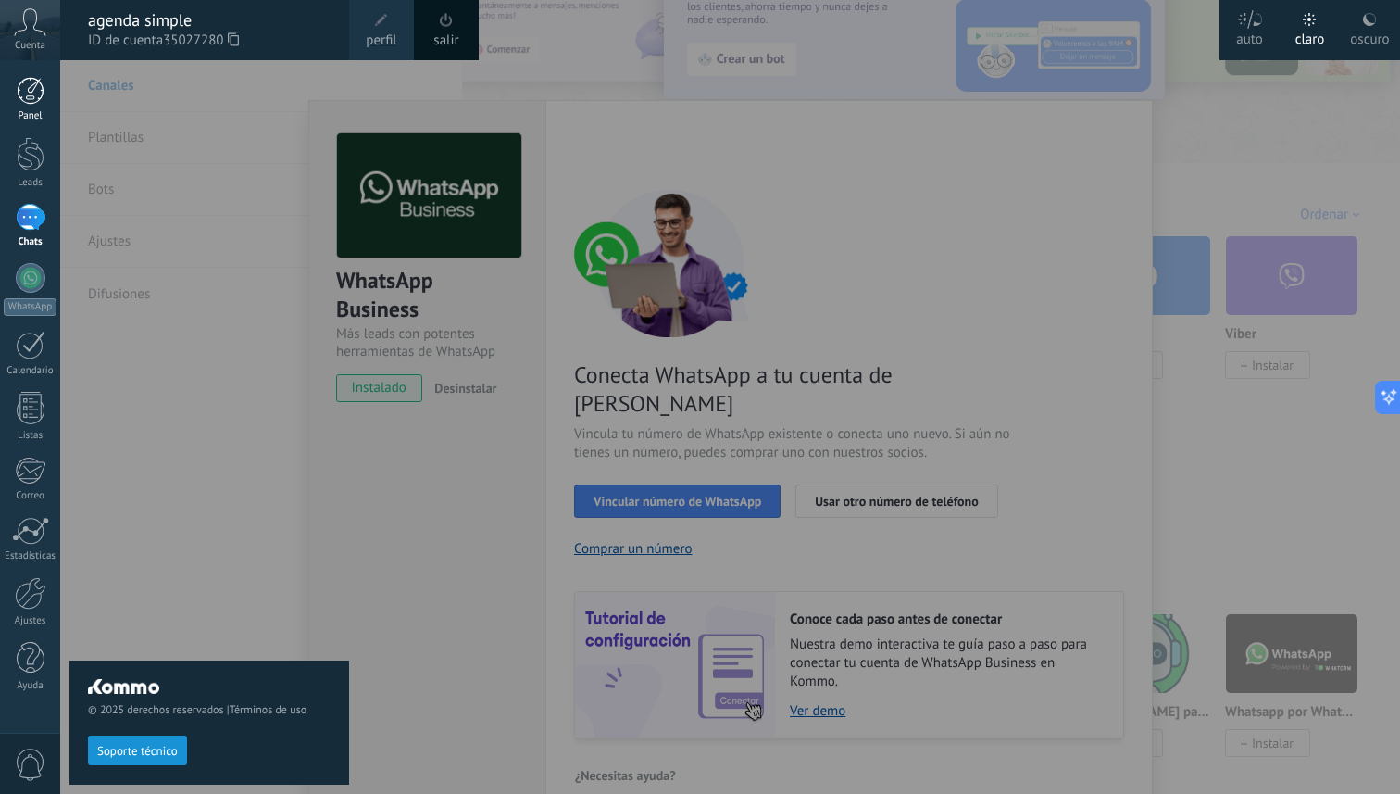
click at [32, 96] on div at bounding box center [31, 91] width 28 height 28
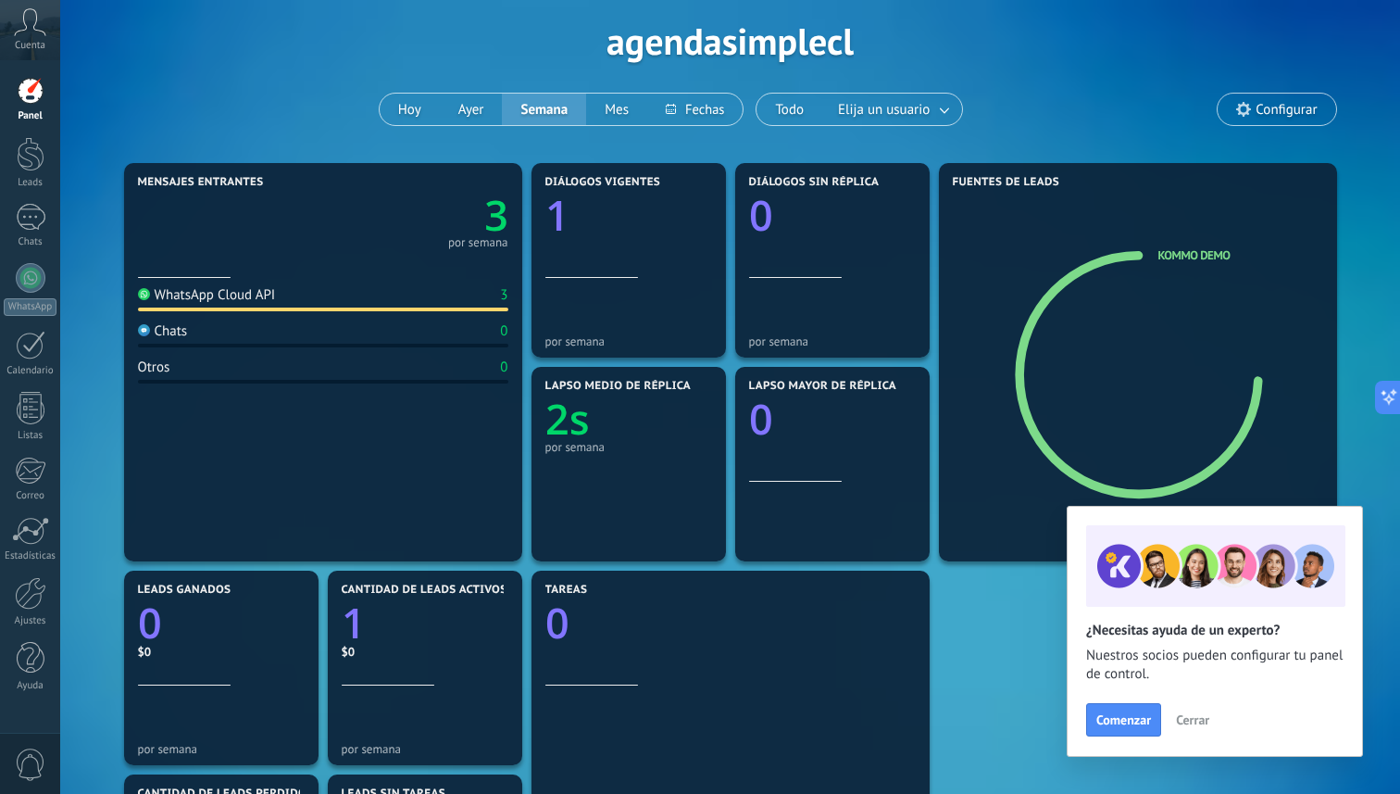
scroll to position [75, 0]
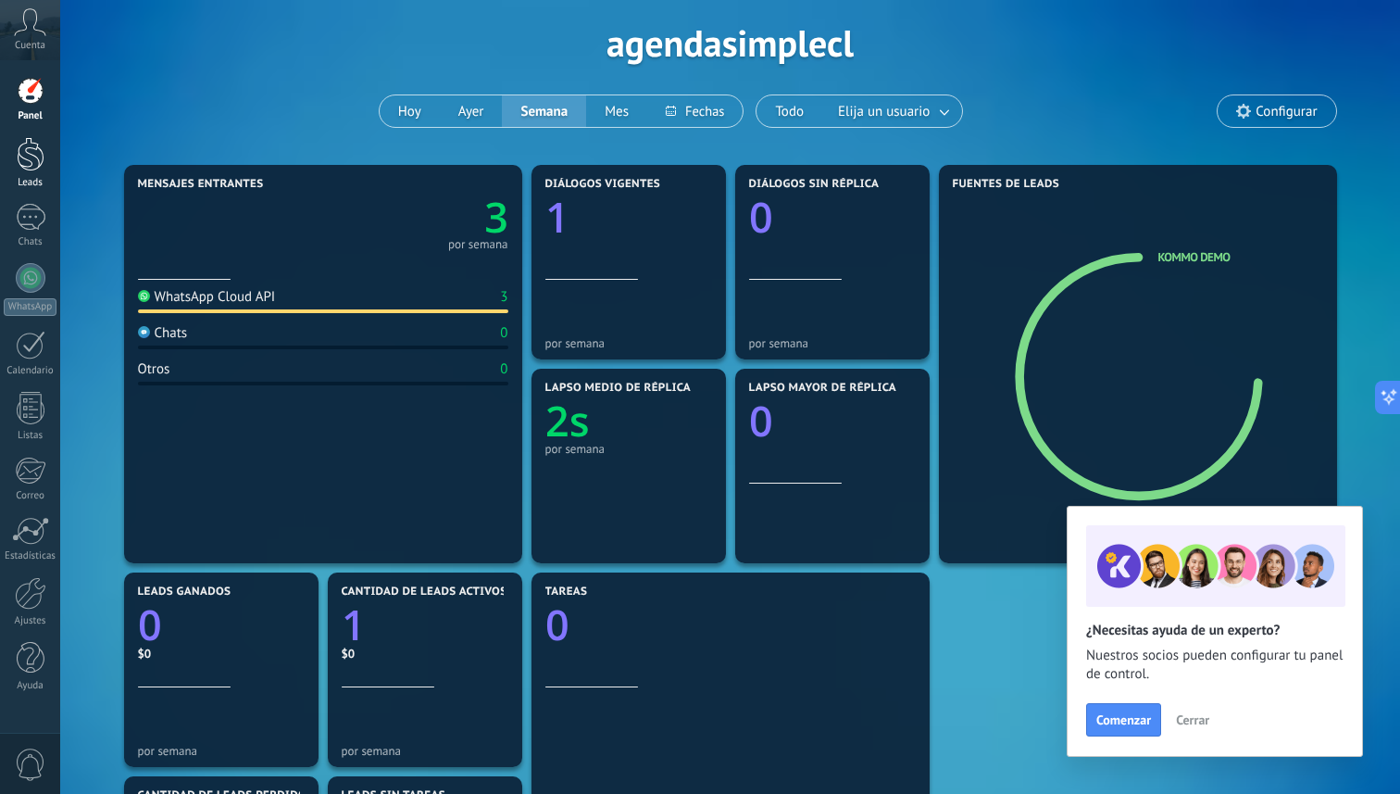
click at [30, 161] on div at bounding box center [31, 154] width 28 height 34
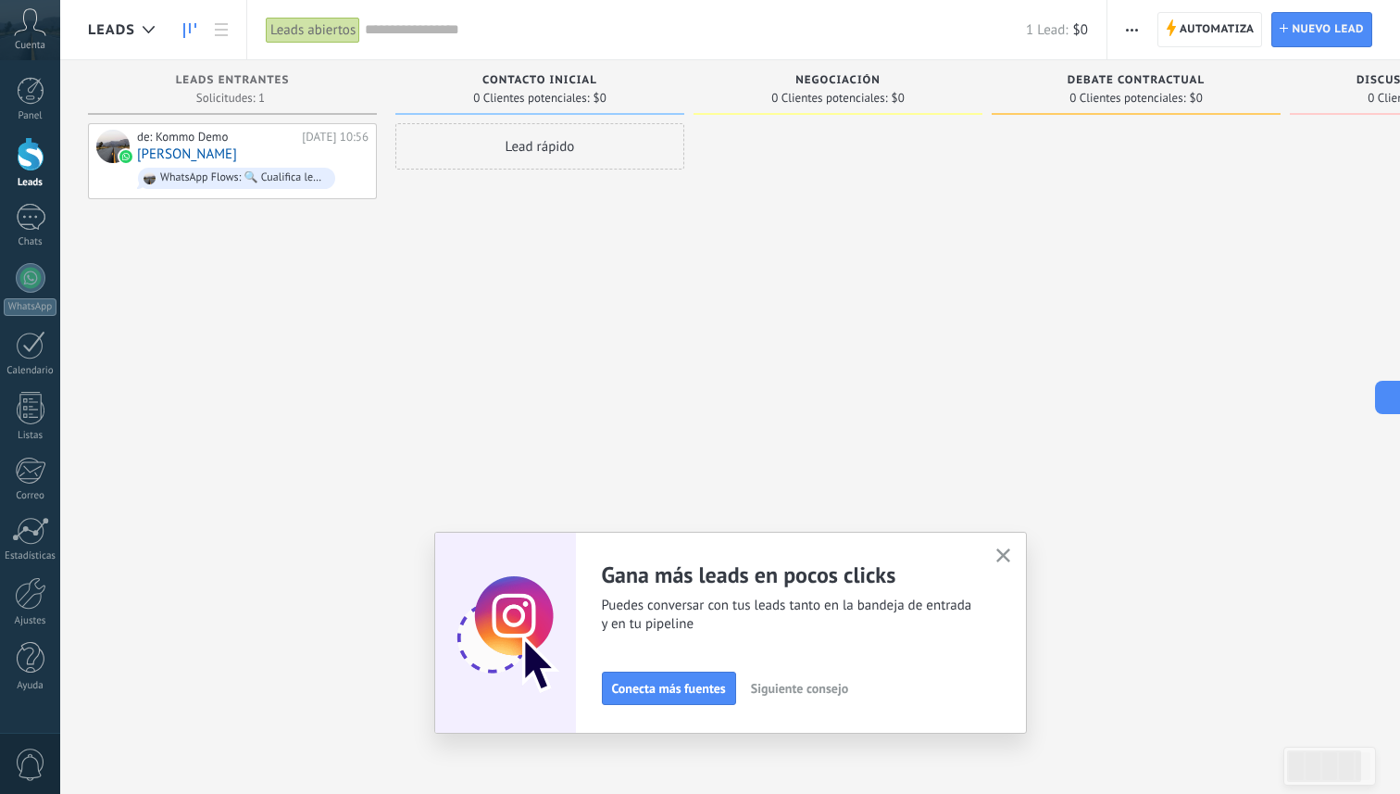
click at [540, 80] on span "Contacto inicial" at bounding box center [539, 80] width 115 height 13
click at [555, 78] on span "Contacto inicial" at bounding box center [539, 80] width 115 height 13
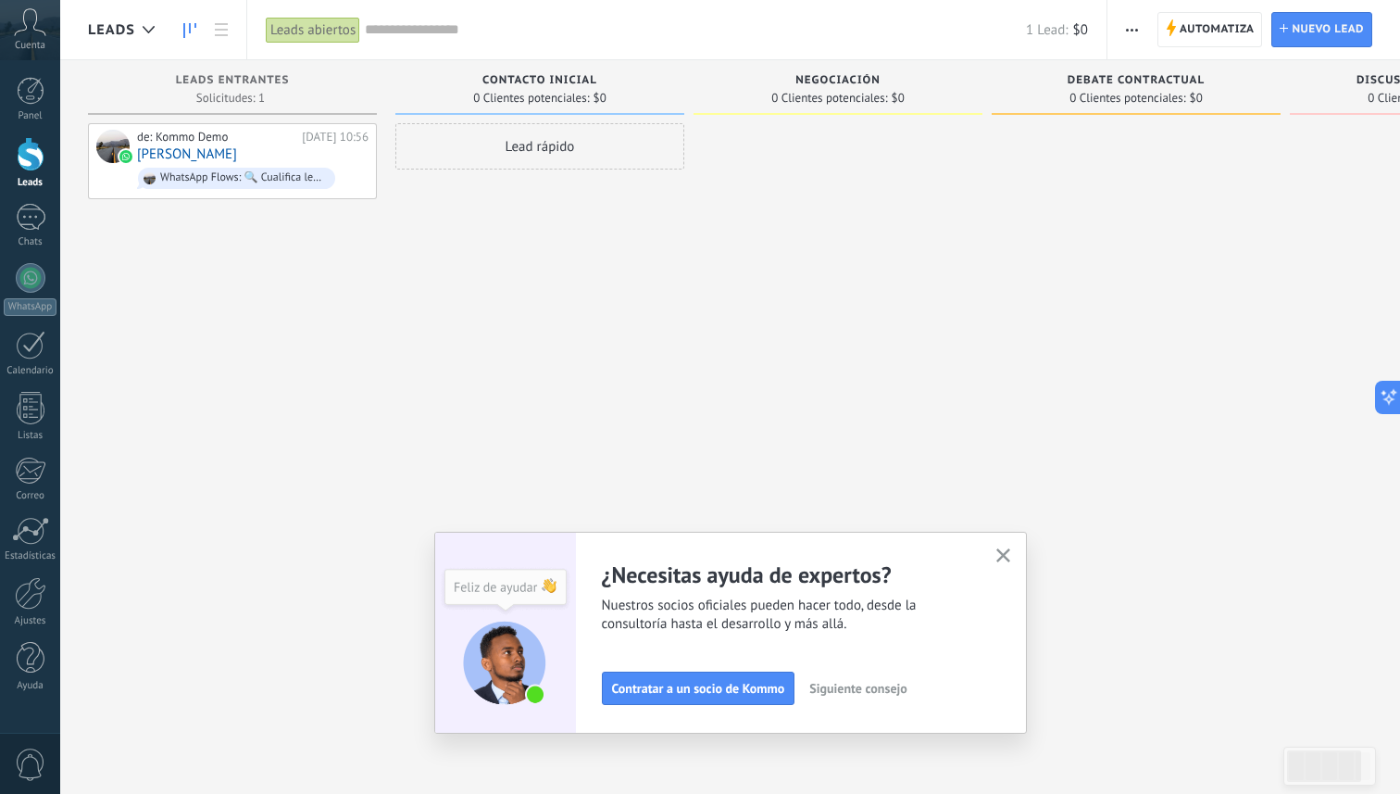
click at [533, 74] on span "Contacto inicial" at bounding box center [539, 80] width 115 height 13
click at [1133, 19] on span "button" at bounding box center [1132, 29] width 12 height 35
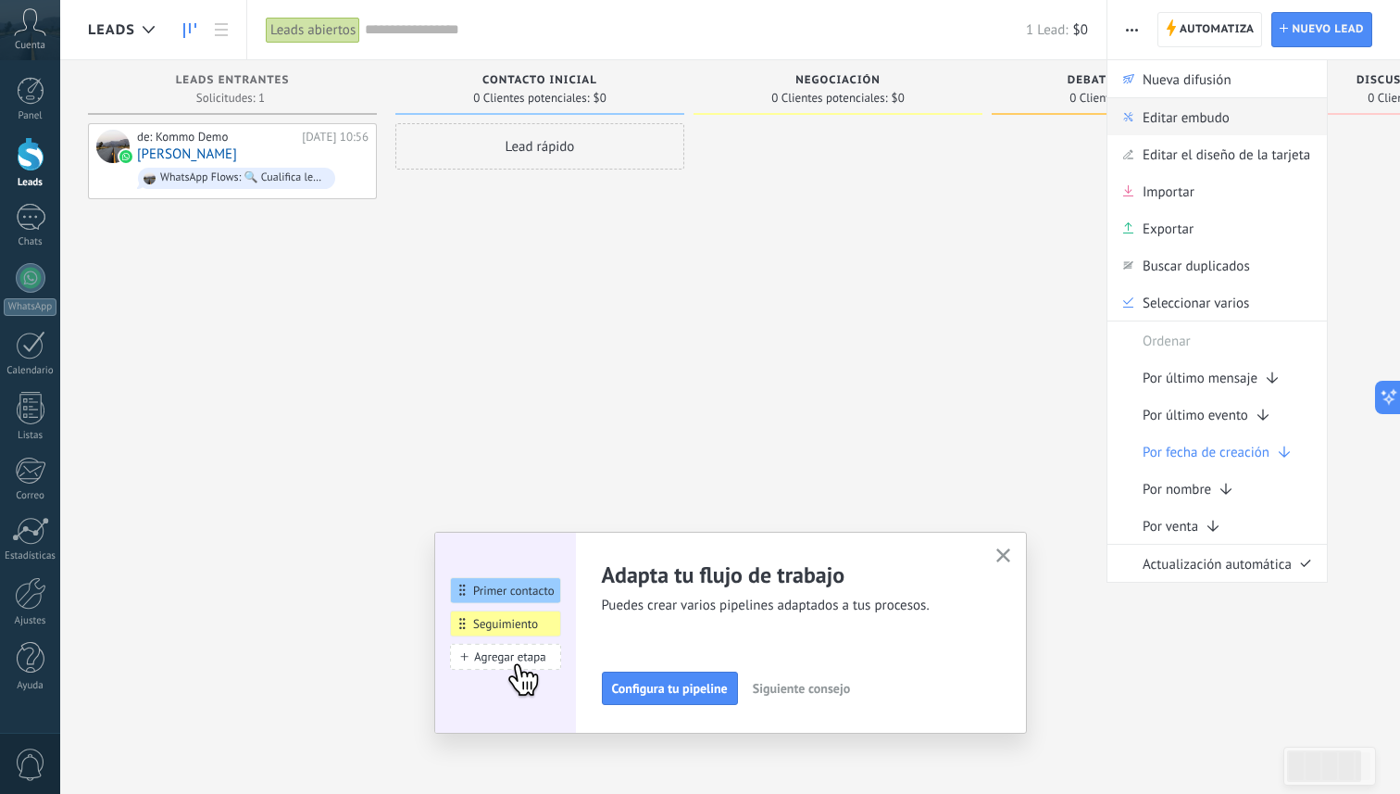
click at [1161, 129] on span "Editar embudo" at bounding box center [1186, 116] width 87 height 37
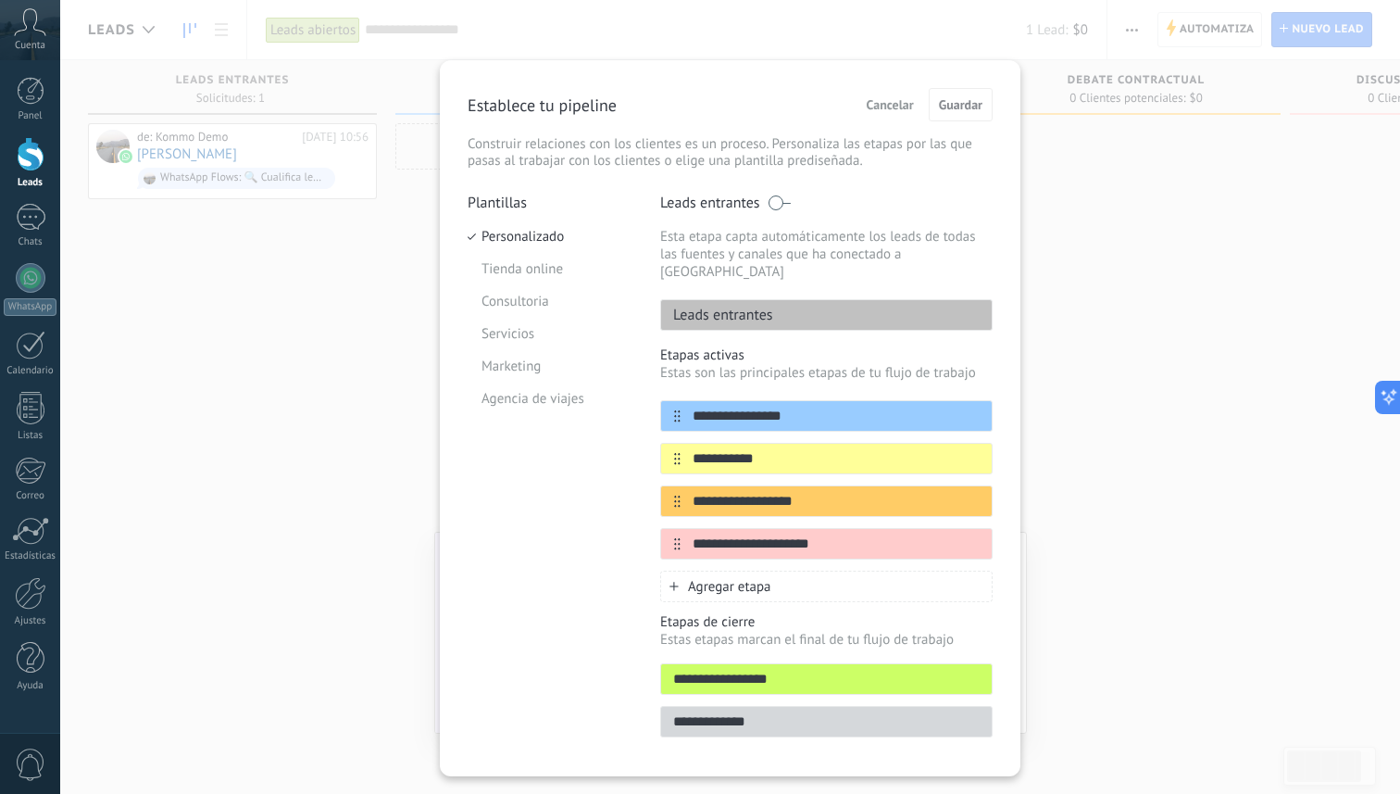
click at [741, 306] on p "Leads entrantes" at bounding box center [717, 315] width 112 height 19
click at [781, 299] on div "Leads entrantes" at bounding box center [826, 314] width 332 height 31
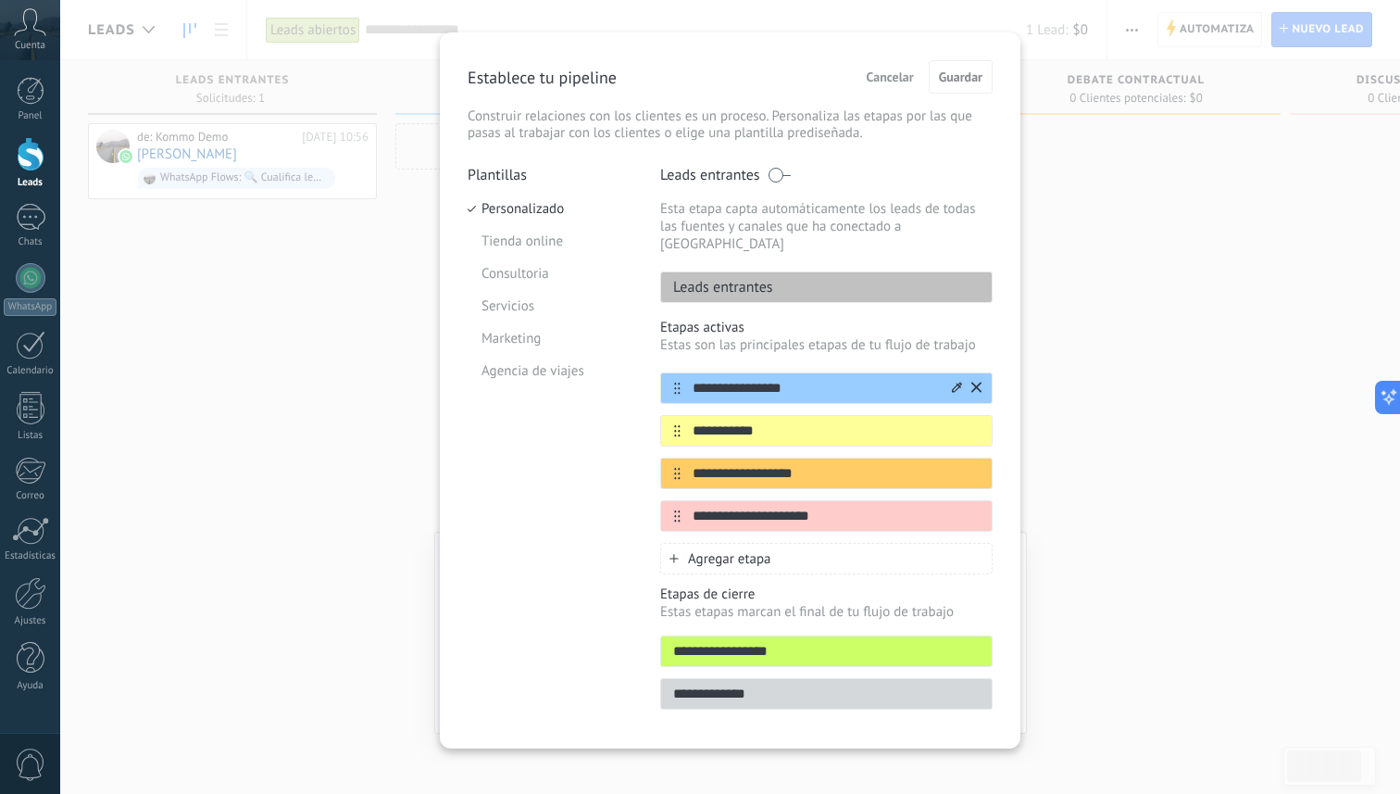
click at [786, 379] on input "**********" at bounding box center [815, 388] width 269 height 19
click at [976, 509] on icon at bounding box center [976, 514] width 10 height 11
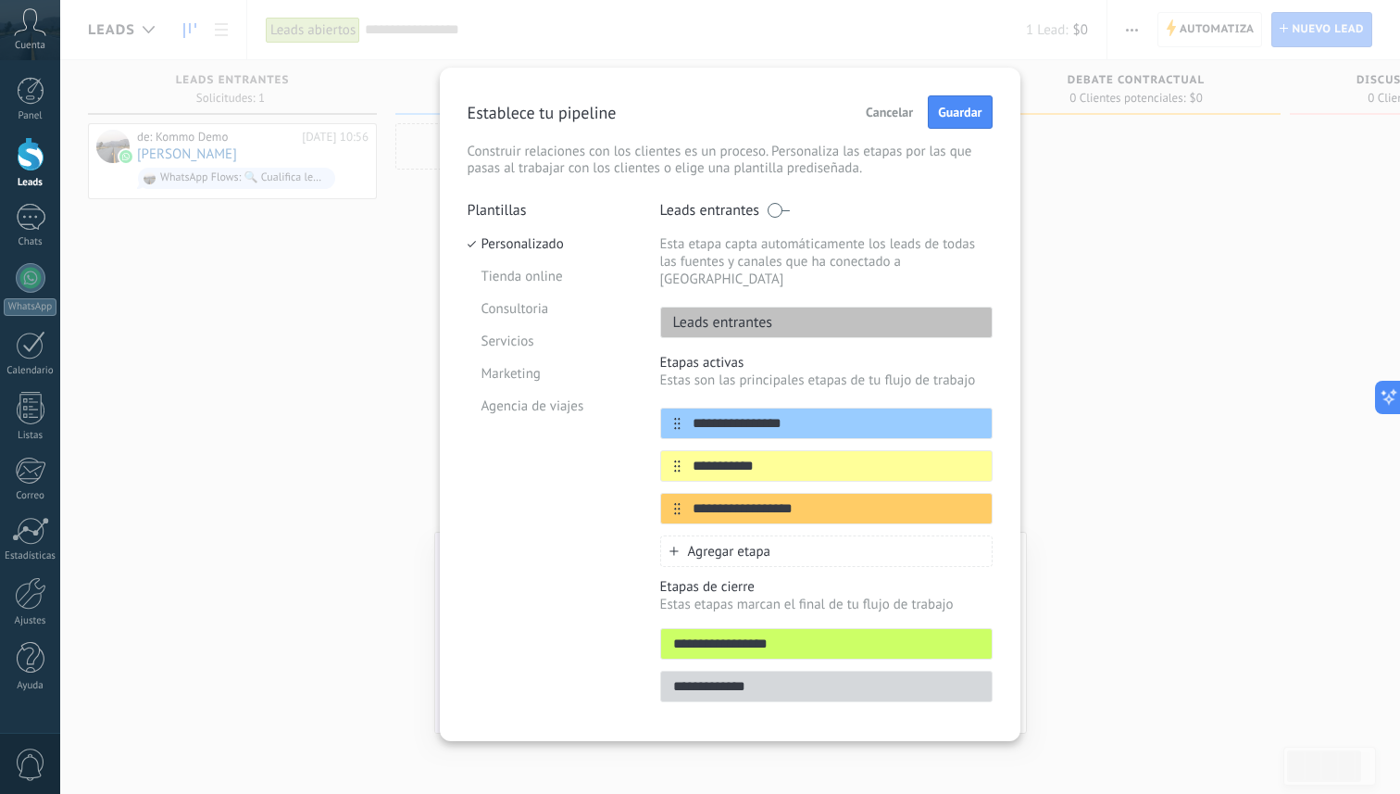
scroll to position [0, 0]
click at [733, 634] on input "**********" at bounding box center [826, 643] width 331 height 19
click at [691, 634] on input "**********" at bounding box center [826, 643] width 331 height 19
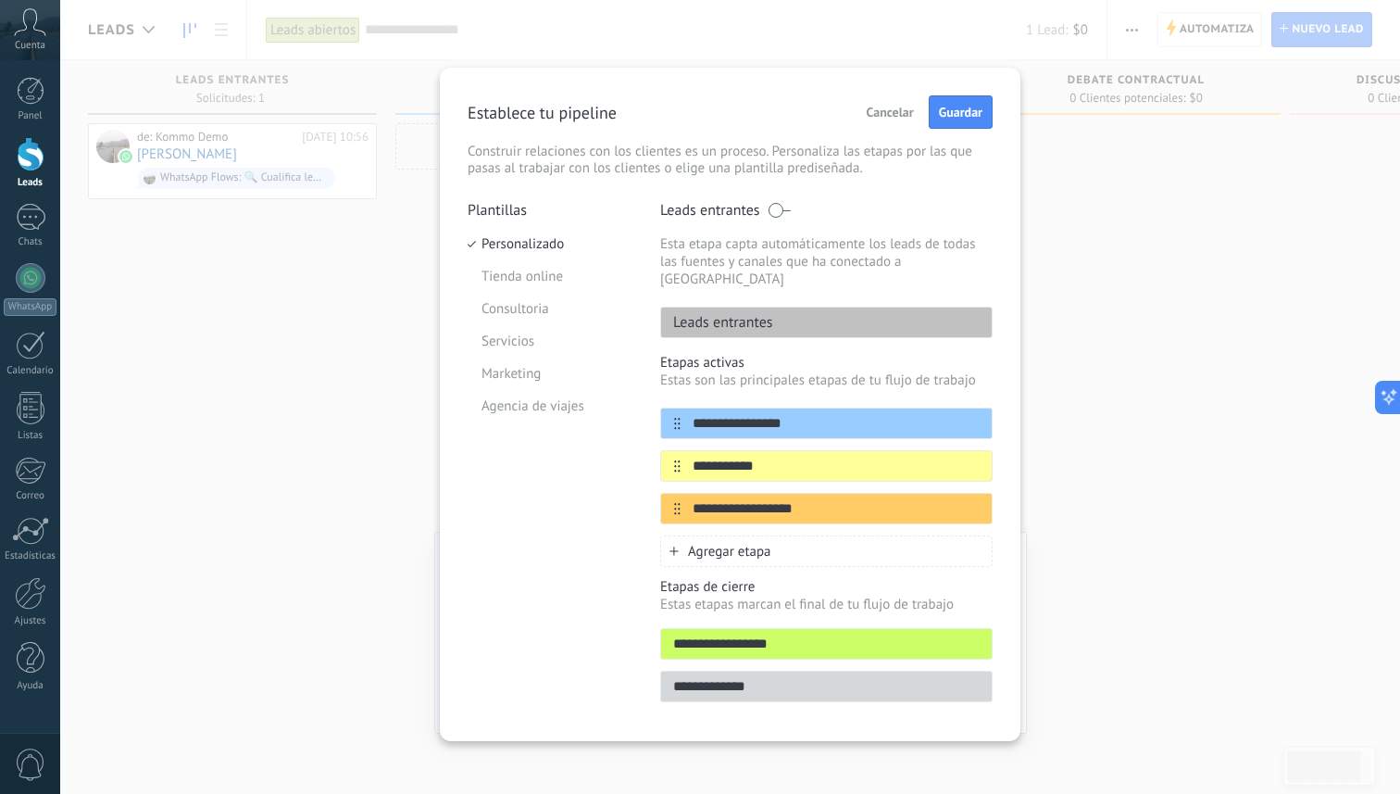
click at [704, 634] on input "**********" at bounding box center [826, 643] width 331 height 19
type input "**********"
click at [754, 499] on input "**********" at bounding box center [815, 508] width 269 height 19
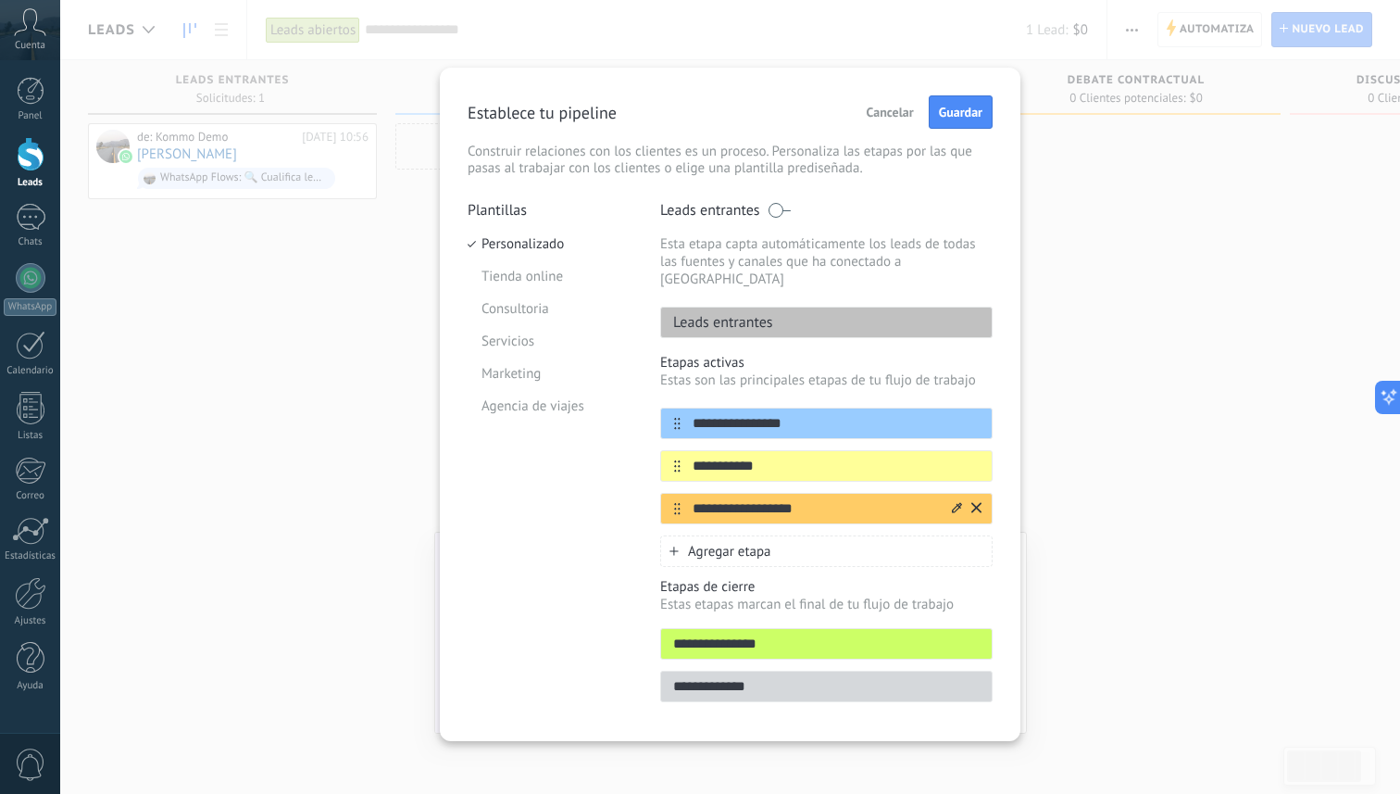
click at [754, 499] on input "**********" at bounding box center [815, 508] width 269 height 19
type input "*"
type input "**********"
click at [767, 457] on input "**********" at bounding box center [815, 466] width 269 height 19
click at [748, 457] on input "**********" at bounding box center [815, 466] width 269 height 19
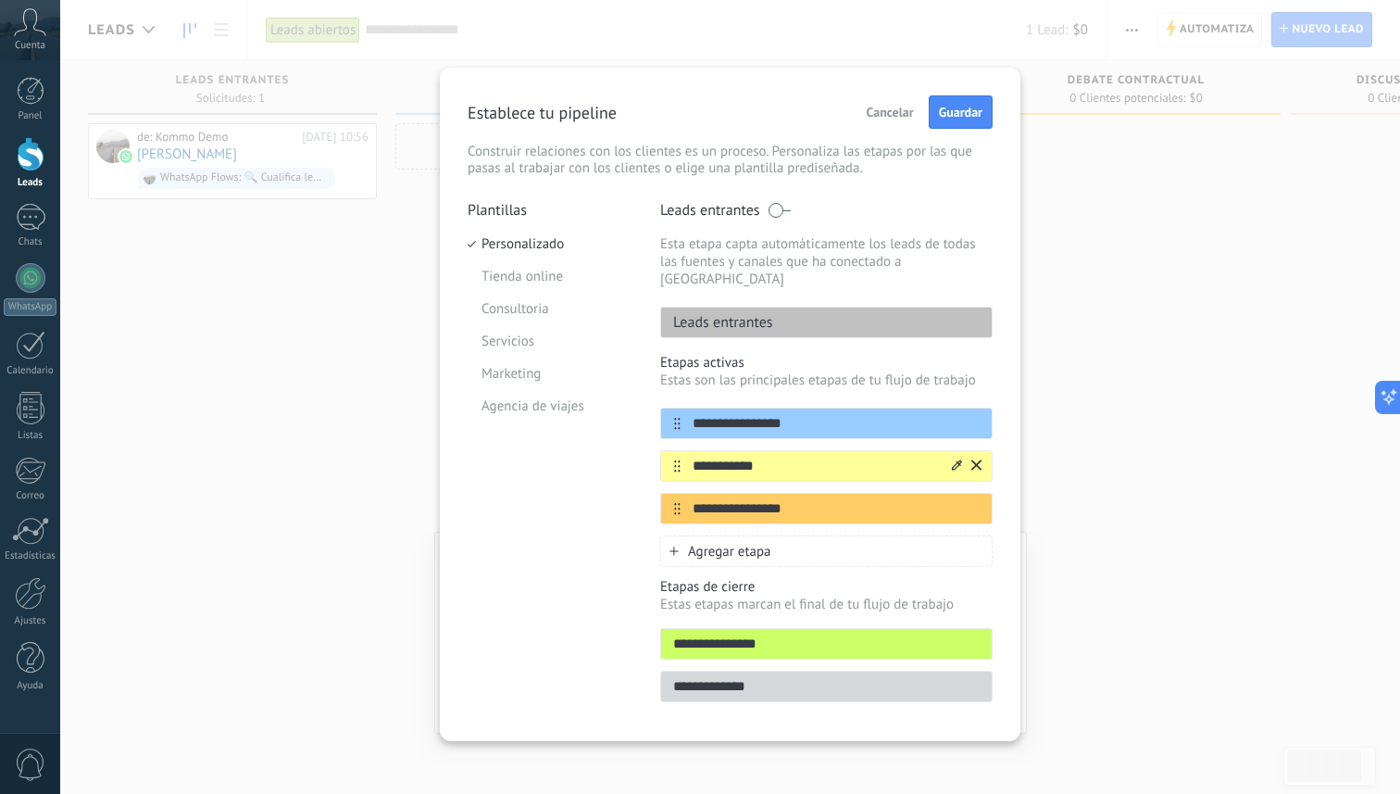
click at [748, 457] on input "**********" at bounding box center [815, 466] width 269 height 19
type input "**********"
click at [961, 115] on span "Guardar" at bounding box center [961, 112] width 44 height 13
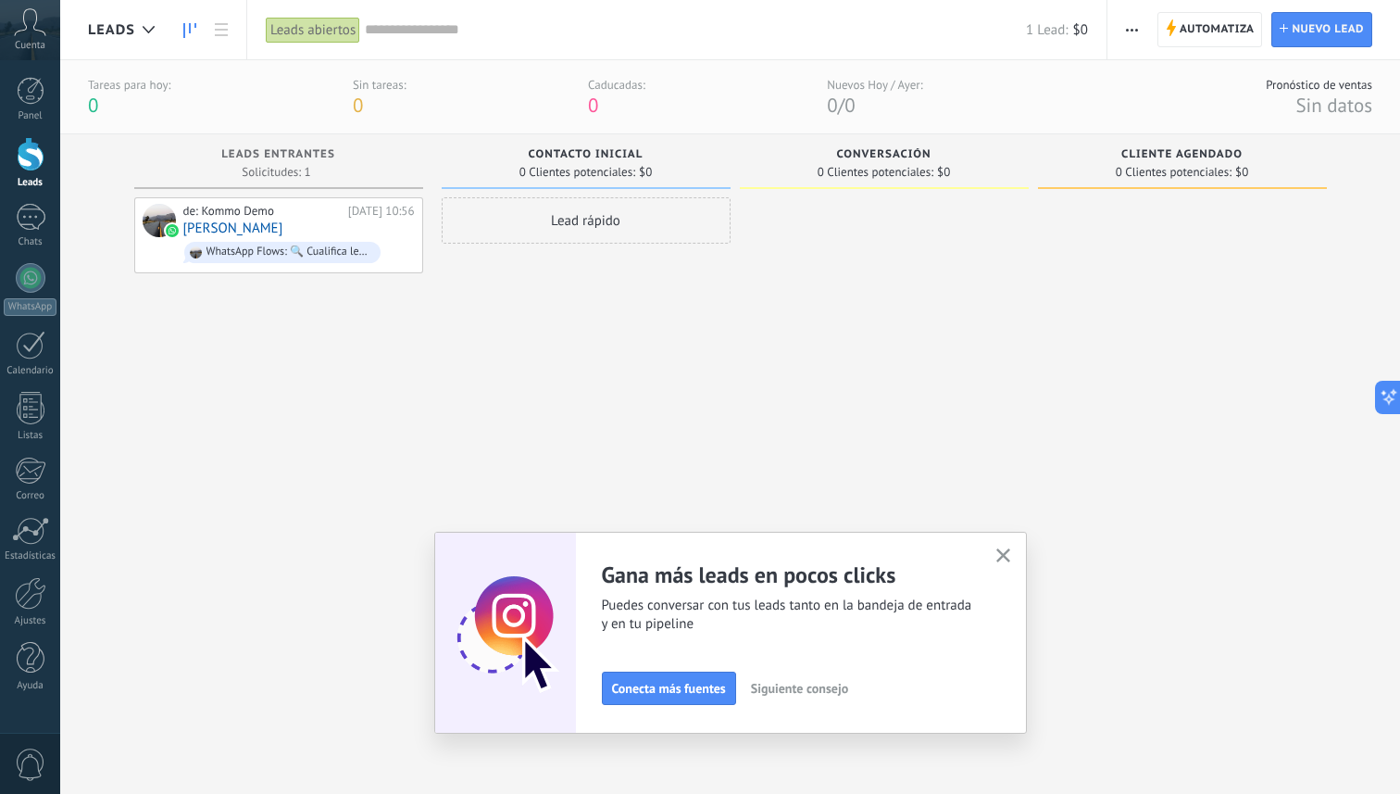
click at [1006, 550] on icon "button" at bounding box center [1003, 555] width 14 height 14
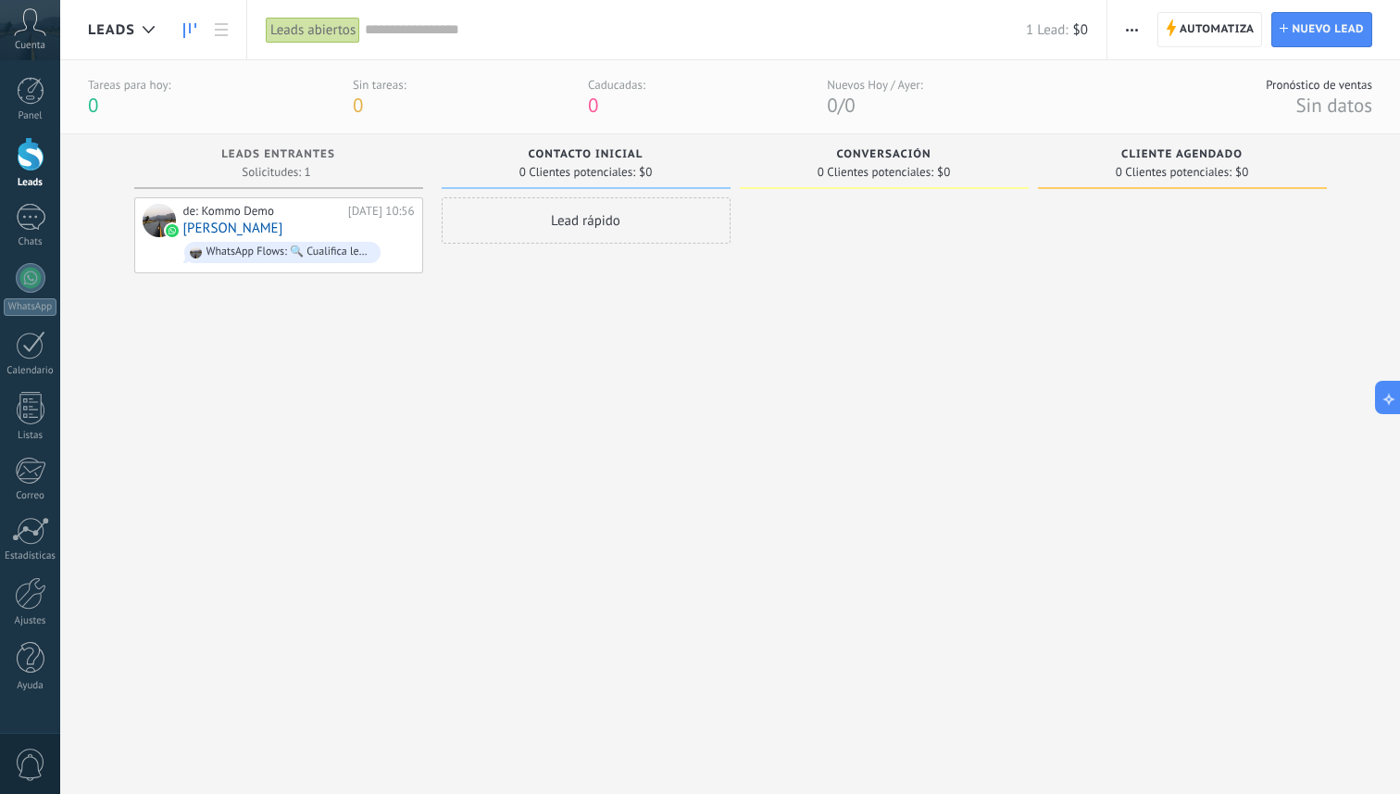
click at [531, 398] on div "Lead rápido" at bounding box center [586, 473] width 289 height 552
click at [28, 349] on div at bounding box center [31, 345] width 30 height 29
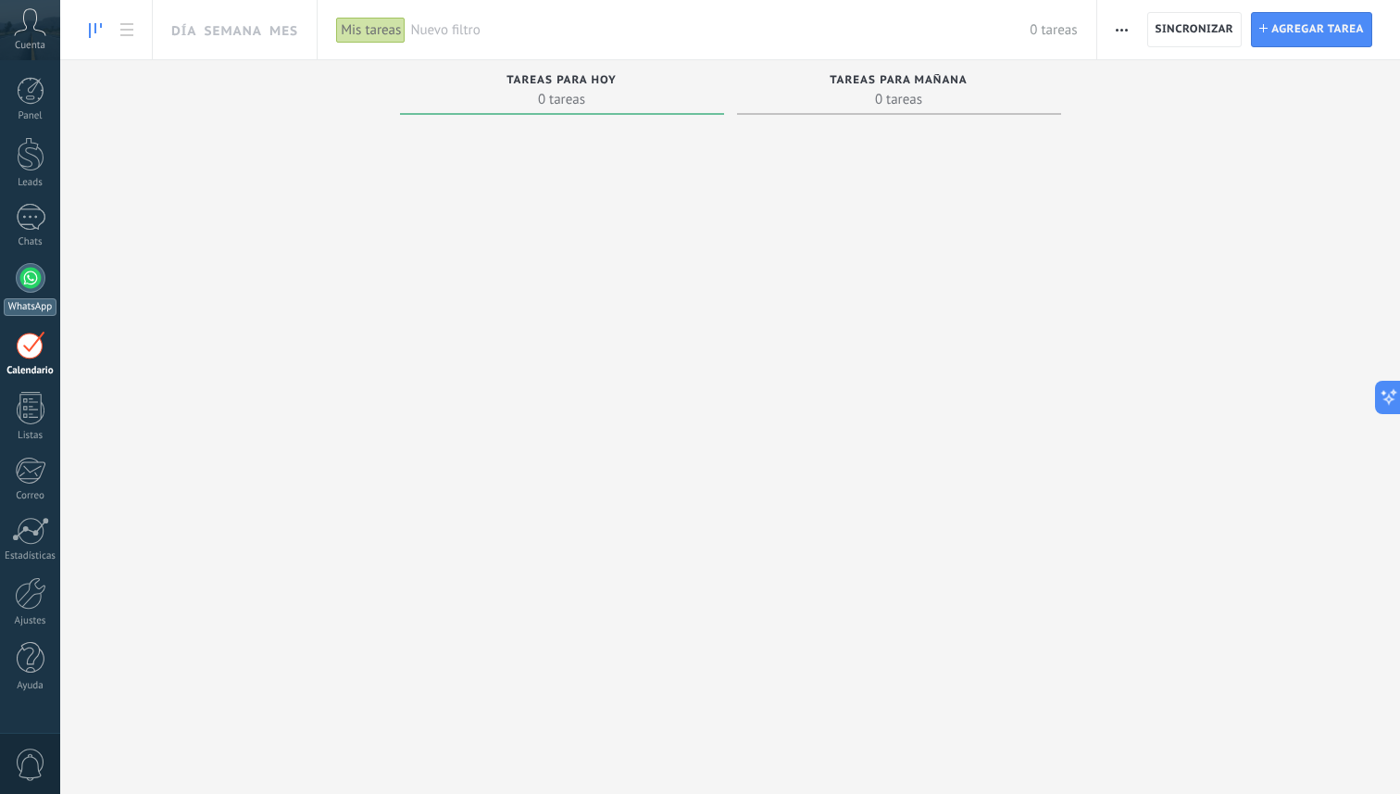
click at [23, 281] on div at bounding box center [31, 278] width 30 height 30
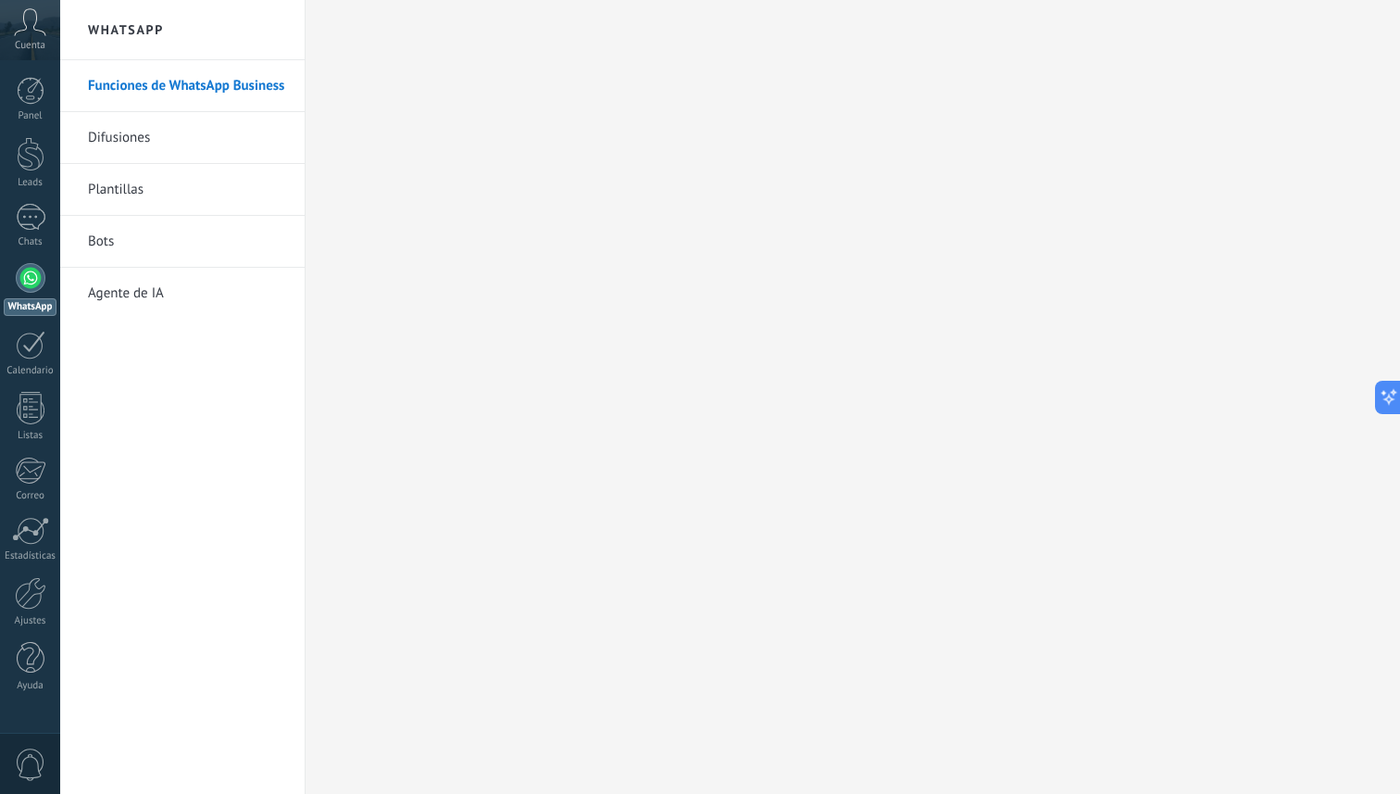
click at [129, 299] on link "Agente de IA" at bounding box center [187, 294] width 198 height 52
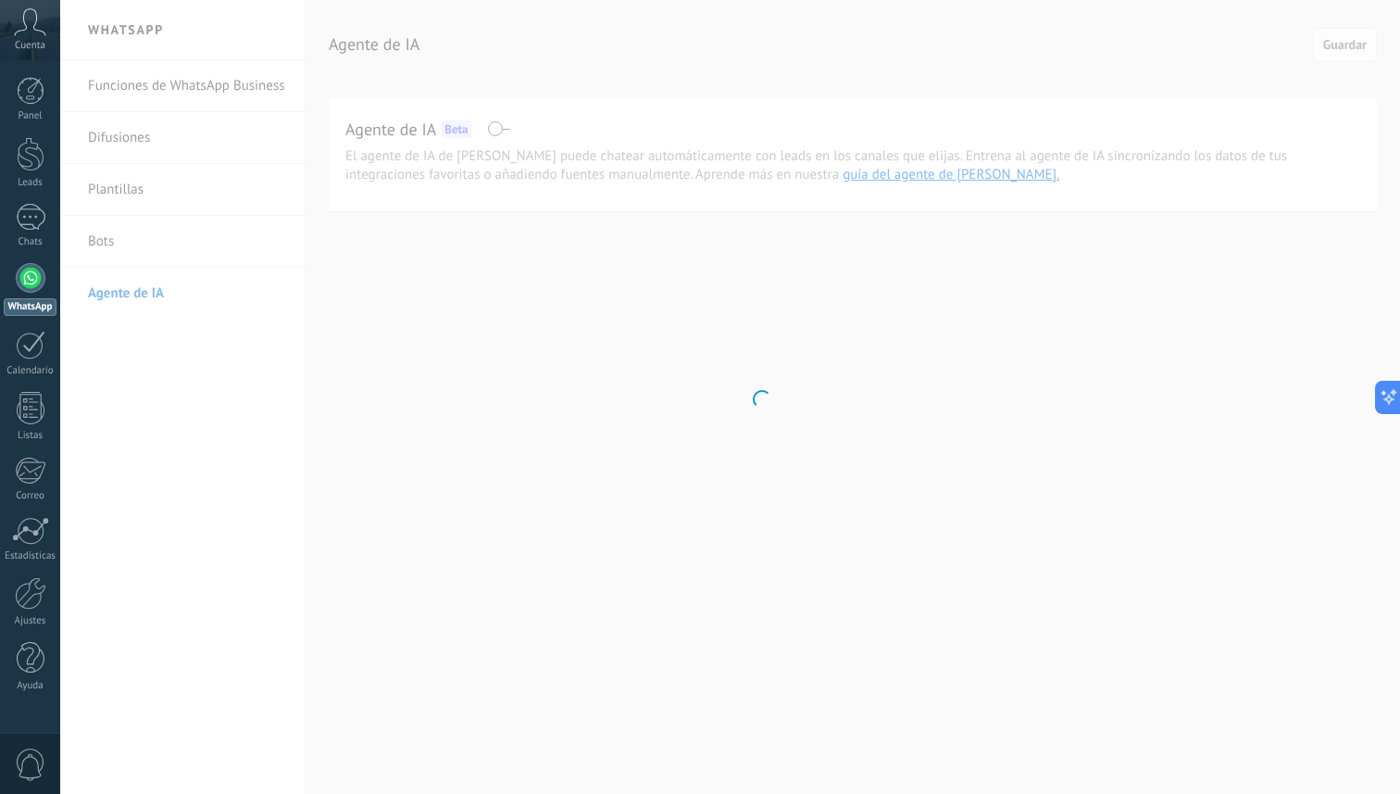
click at [159, 87] on body ".abccls-1,.abccls-2{fill-rule:evenodd}.abccls-2{fill:#fff} .abfcls-1{fill:none}…" at bounding box center [700, 397] width 1400 height 794
drag, startPoint x: 552, startPoint y: 326, endPoint x: 551, endPoint y: 338, distance: 12.1
click at [552, 326] on body ".abccls-1,.abccls-2{fill-rule:evenodd}.abccls-2{fill:#fff} .abfcls-1{fill:none}…" at bounding box center [700, 397] width 1400 height 794
click at [202, 66] on body ".abccls-1,.abccls-2{fill-rule:evenodd}.abccls-2{fill:#fff} .abfcls-1{fill:none}…" at bounding box center [700, 397] width 1400 height 794
click at [172, 84] on body ".abccls-1,.abccls-2{fill-rule:evenodd}.abccls-2{fill:#fff} .abfcls-1{fill:none}…" at bounding box center [700, 397] width 1400 height 794
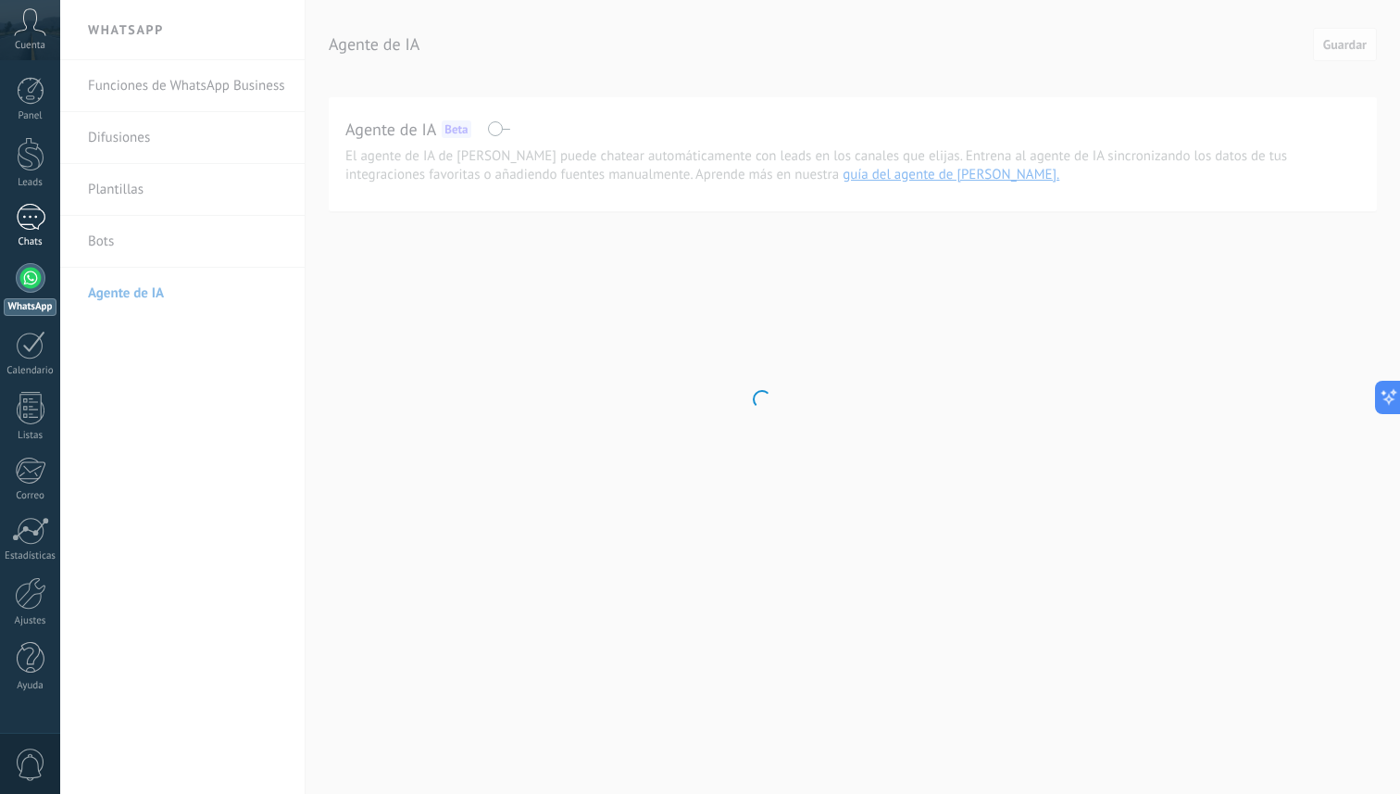
click at [31, 234] on link "1 Chats" at bounding box center [30, 226] width 60 height 44
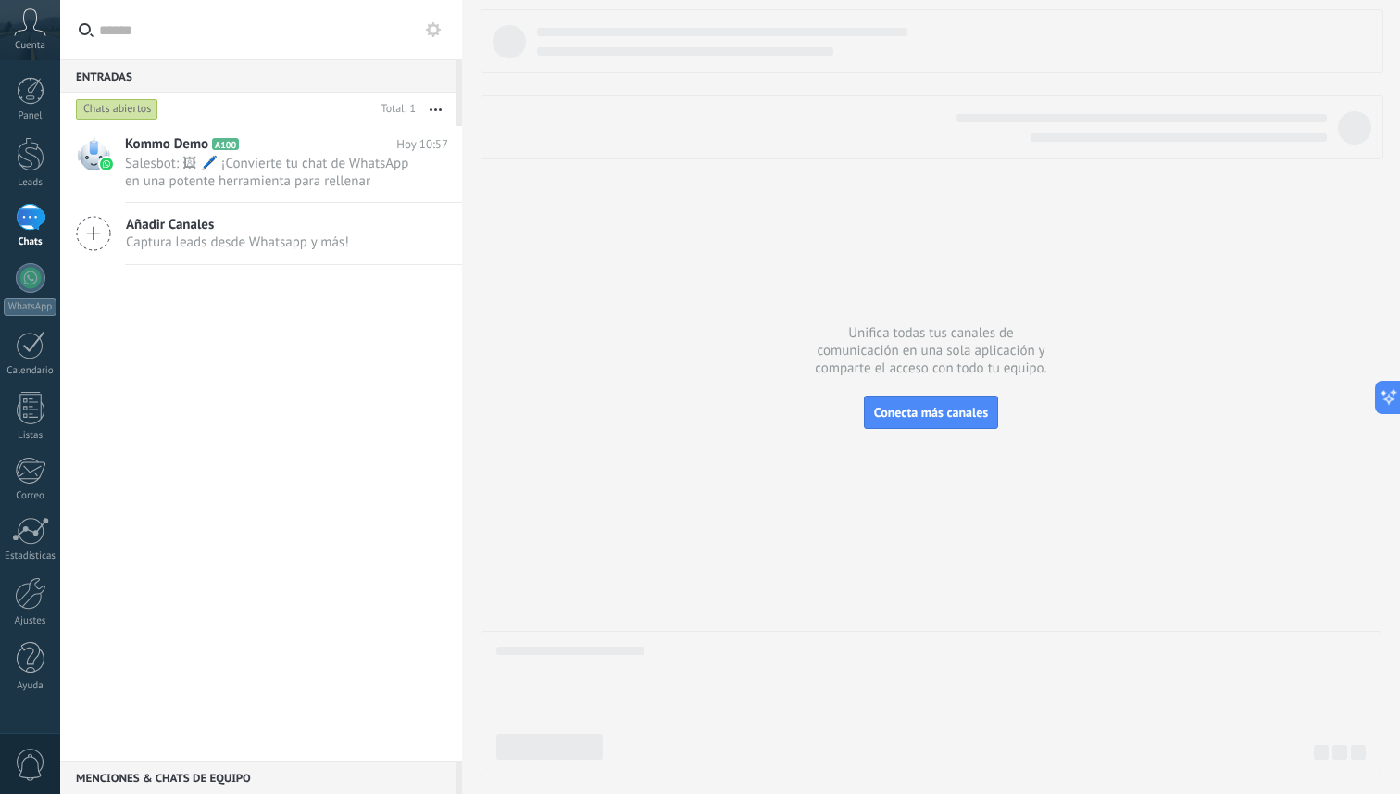
click at [145, 222] on span "Añadir Canales" at bounding box center [237, 225] width 223 height 18
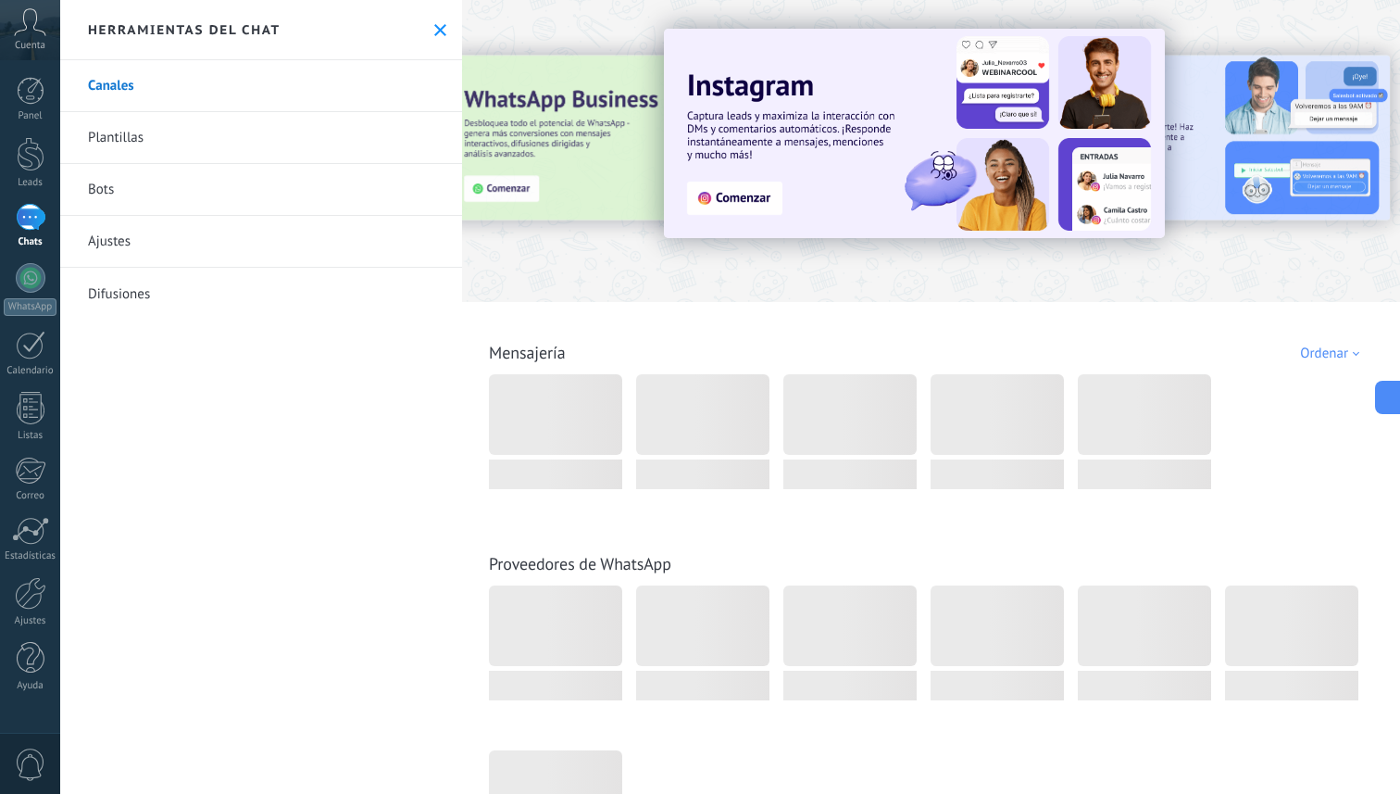
click at [429, 20] on div "Herramientas del chat" at bounding box center [261, 30] width 402 height 60
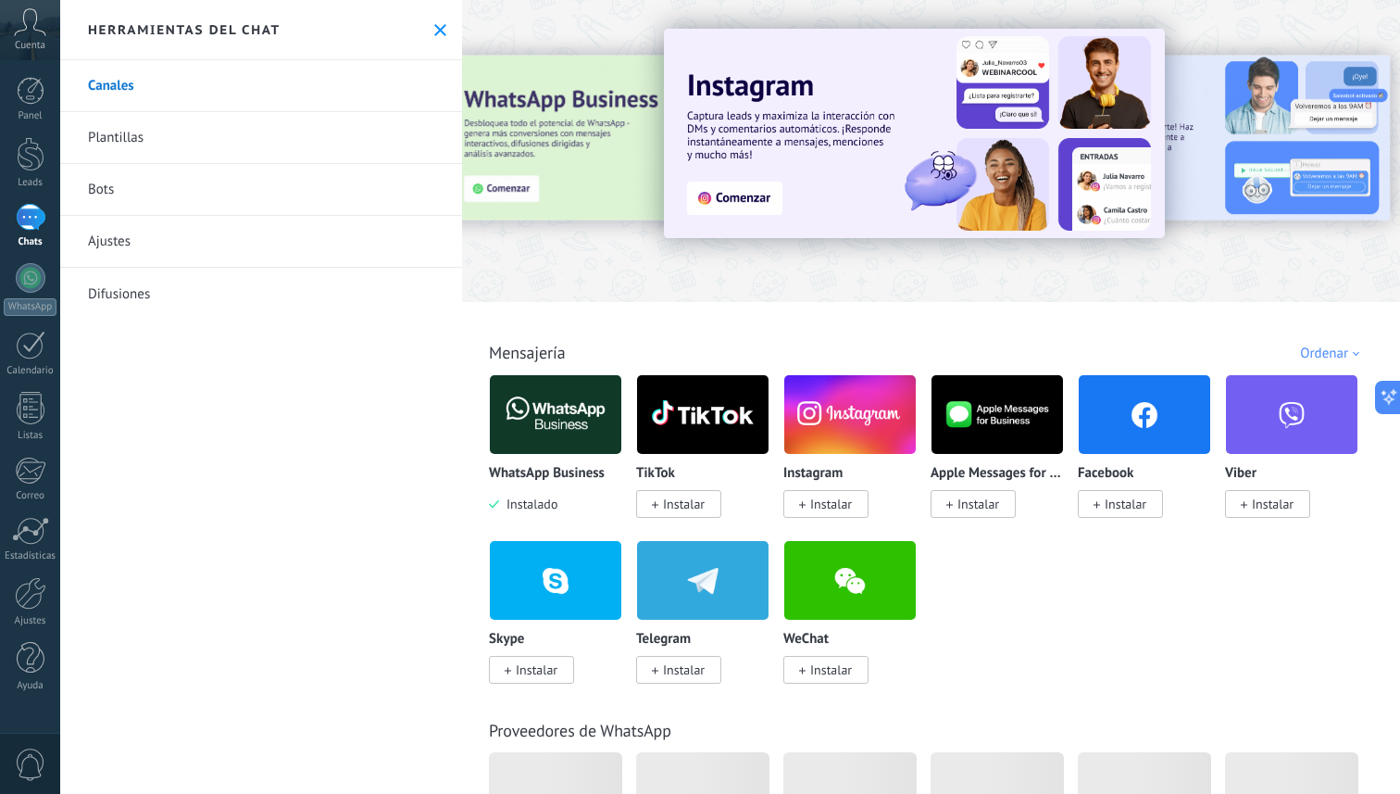
click at [434, 28] on use at bounding box center [440, 30] width 12 height 12
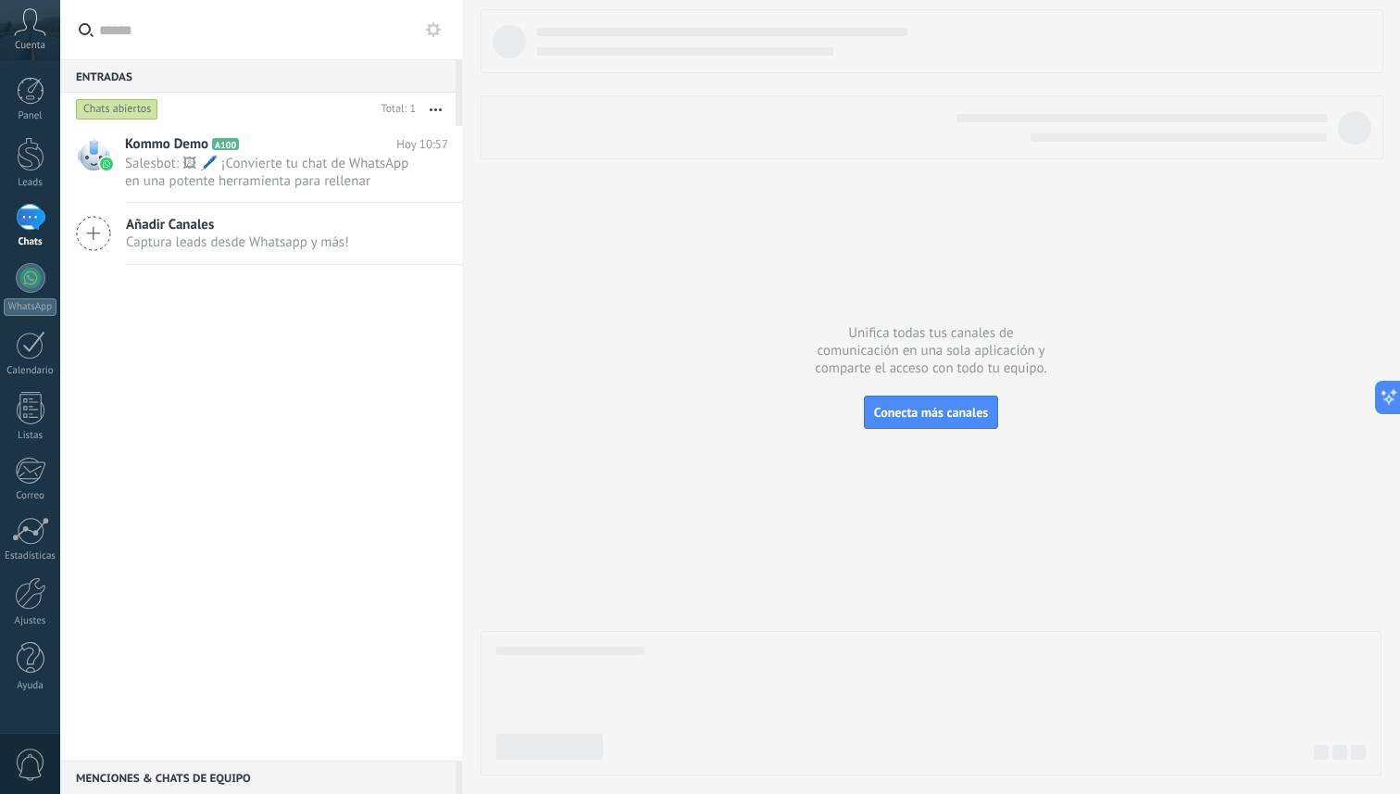
click at [210, 231] on span "Añadir Canales" at bounding box center [237, 225] width 223 height 18
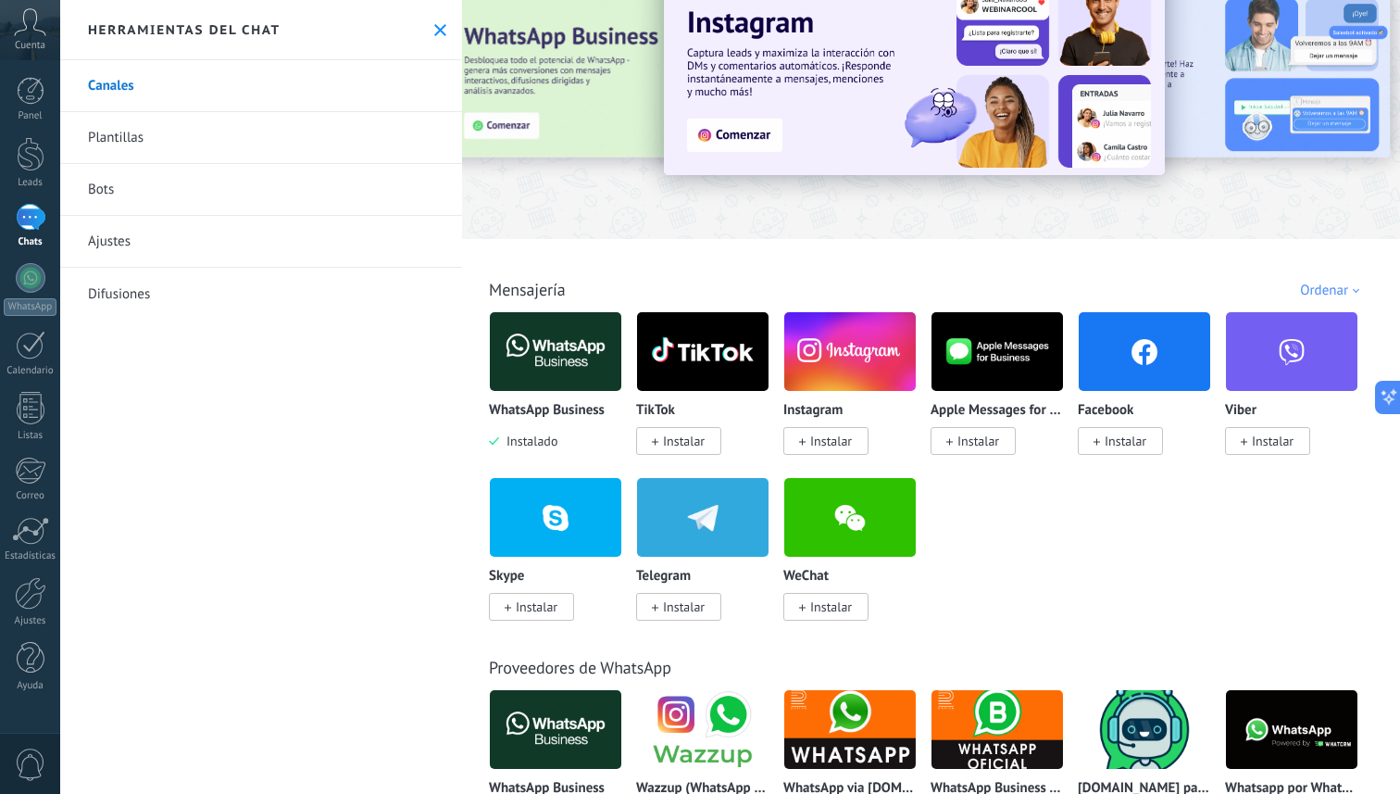
scroll to position [70, 0]
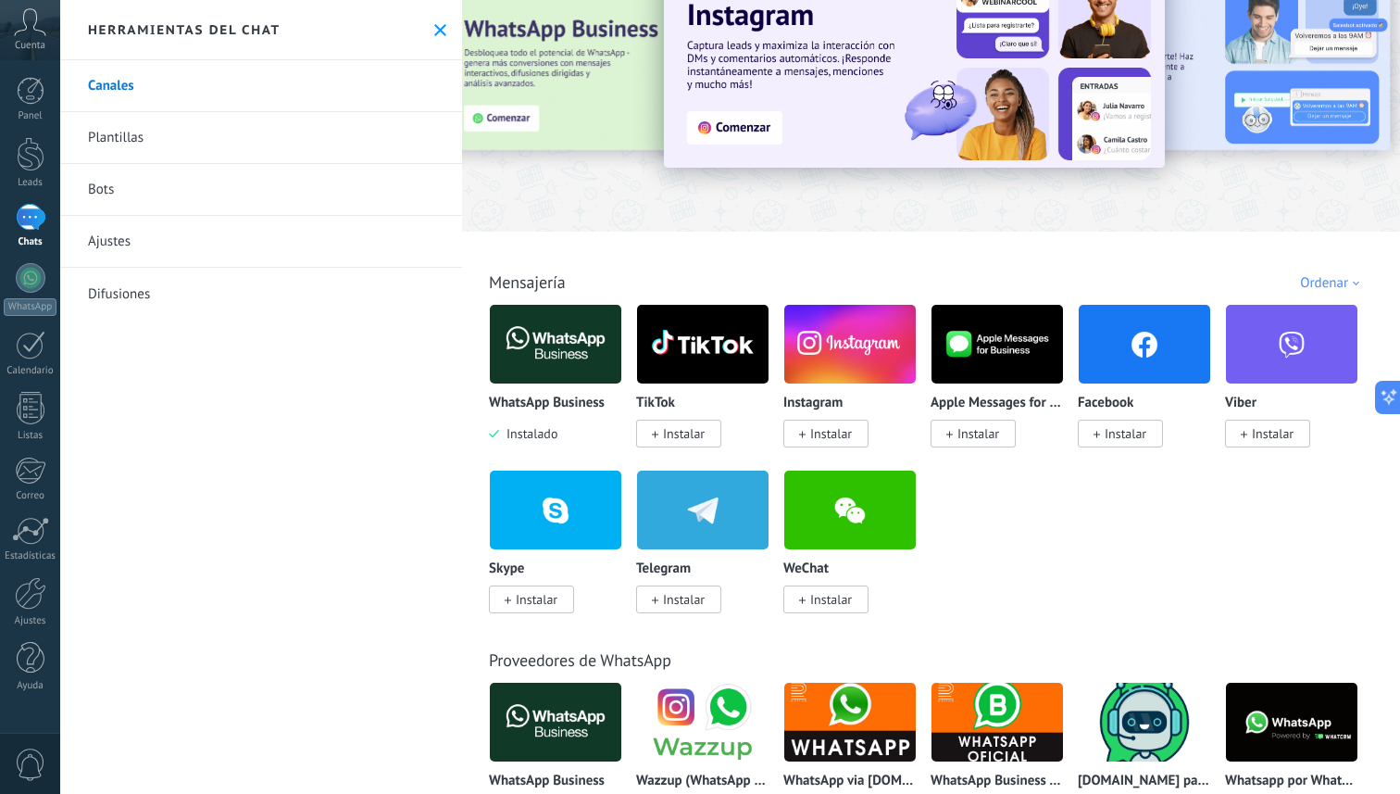
click at [553, 344] on img at bounding box center [555, 344] width 131 height 90
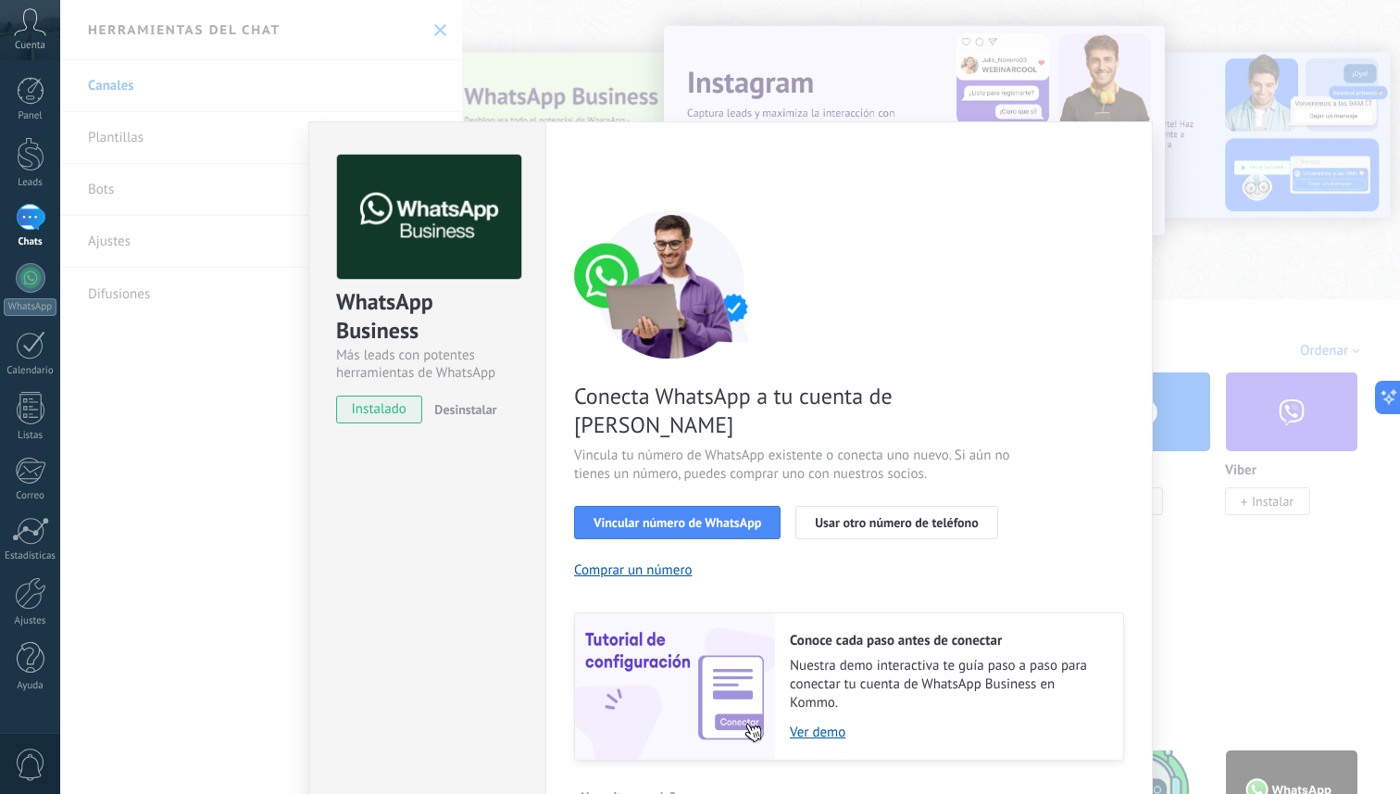
scroll to position [21, 0]
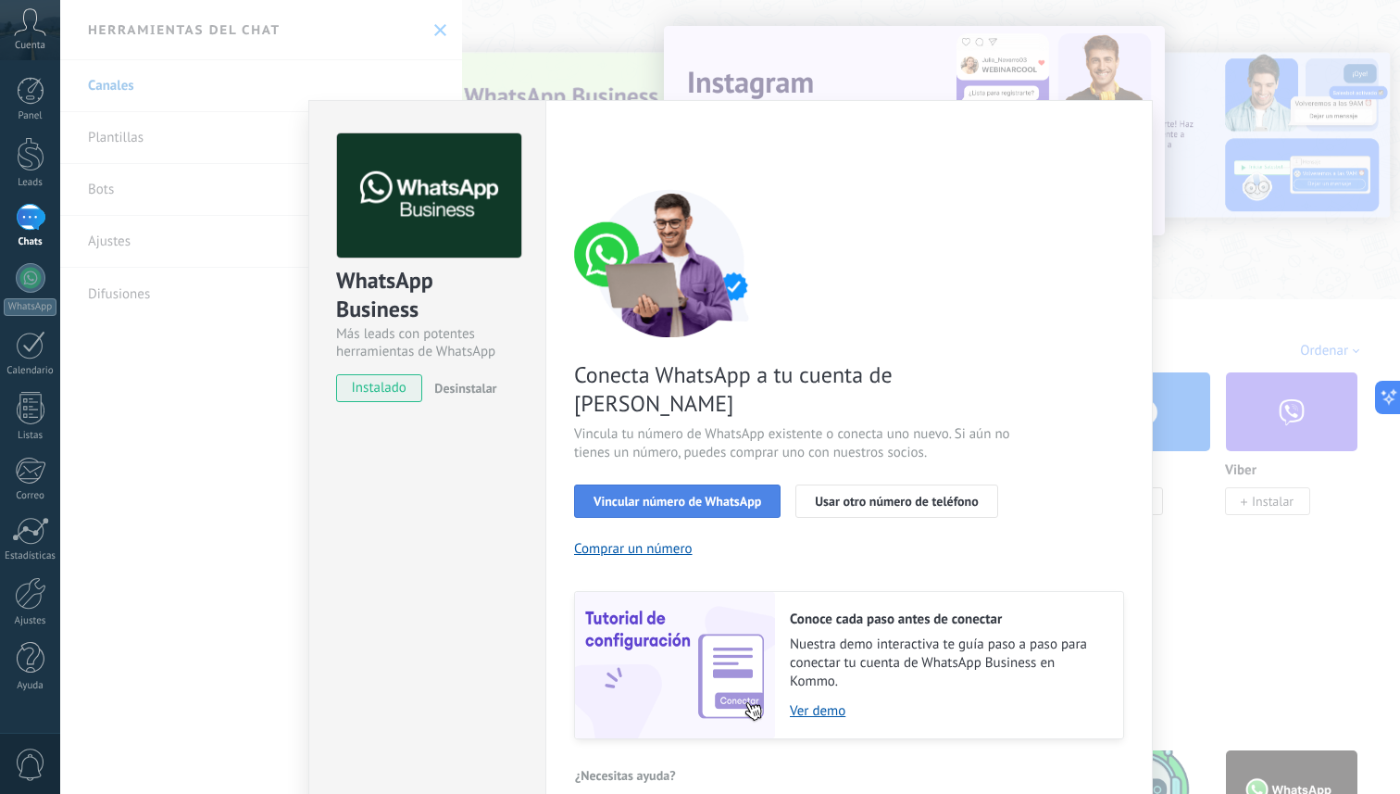
click at [724, 495] on span "Vincular número de WhatsApp" at bounding box center [678, 501] width 168 height 13
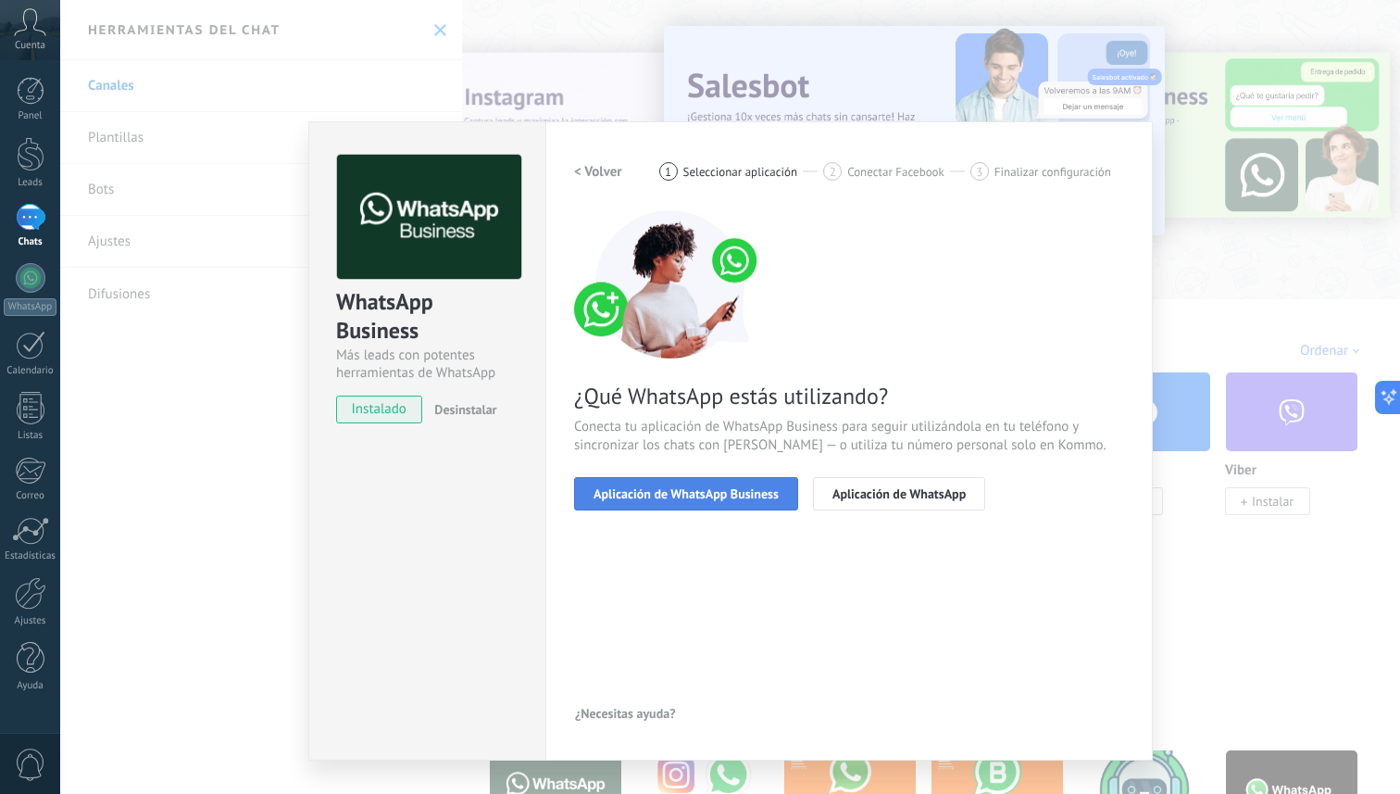
click at [715, 482] on button "Aplicación de WhatsApp Business" at bounding box center [686, 493] width 224 height 33
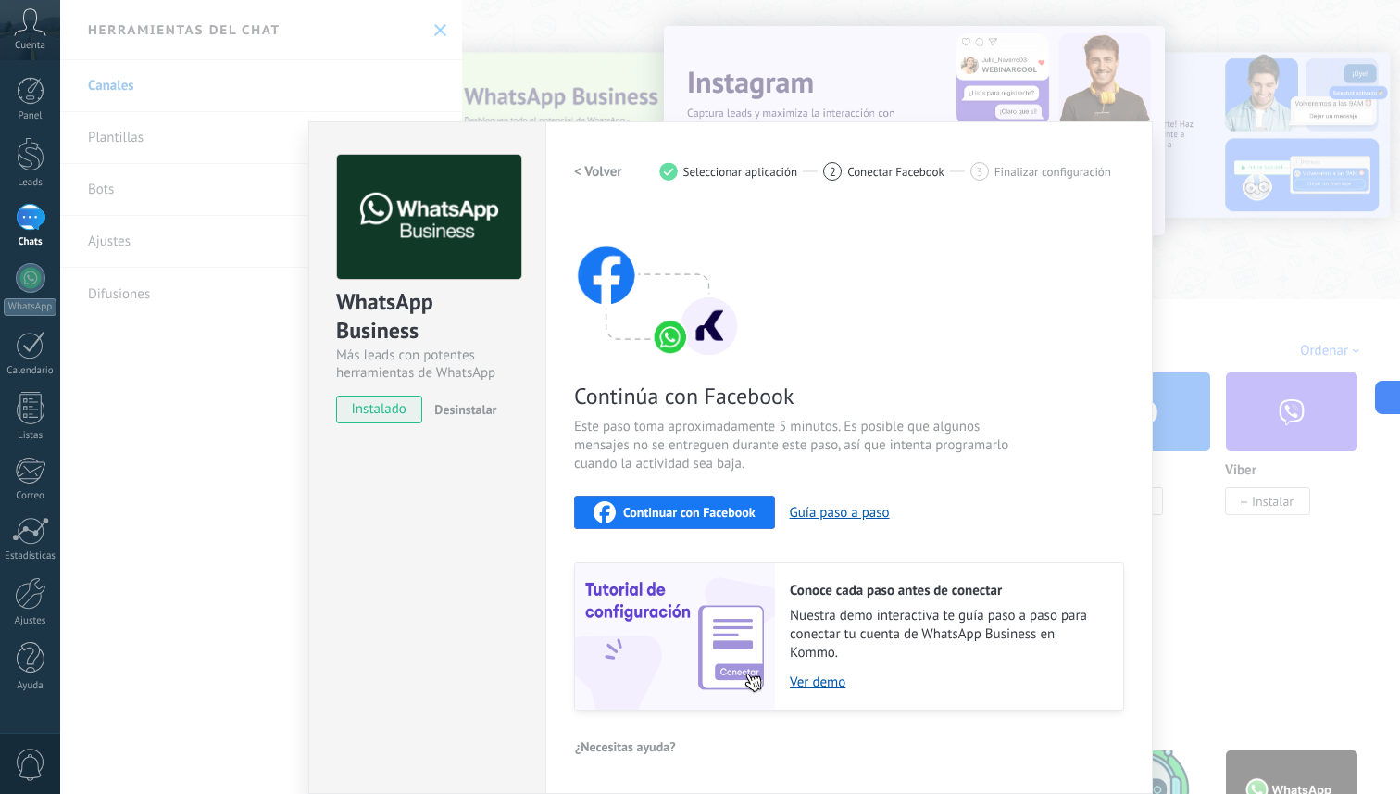
click at [734, 512] on span "Continuar con Facebook" at bounding box center [689, 512] width 132 height 13
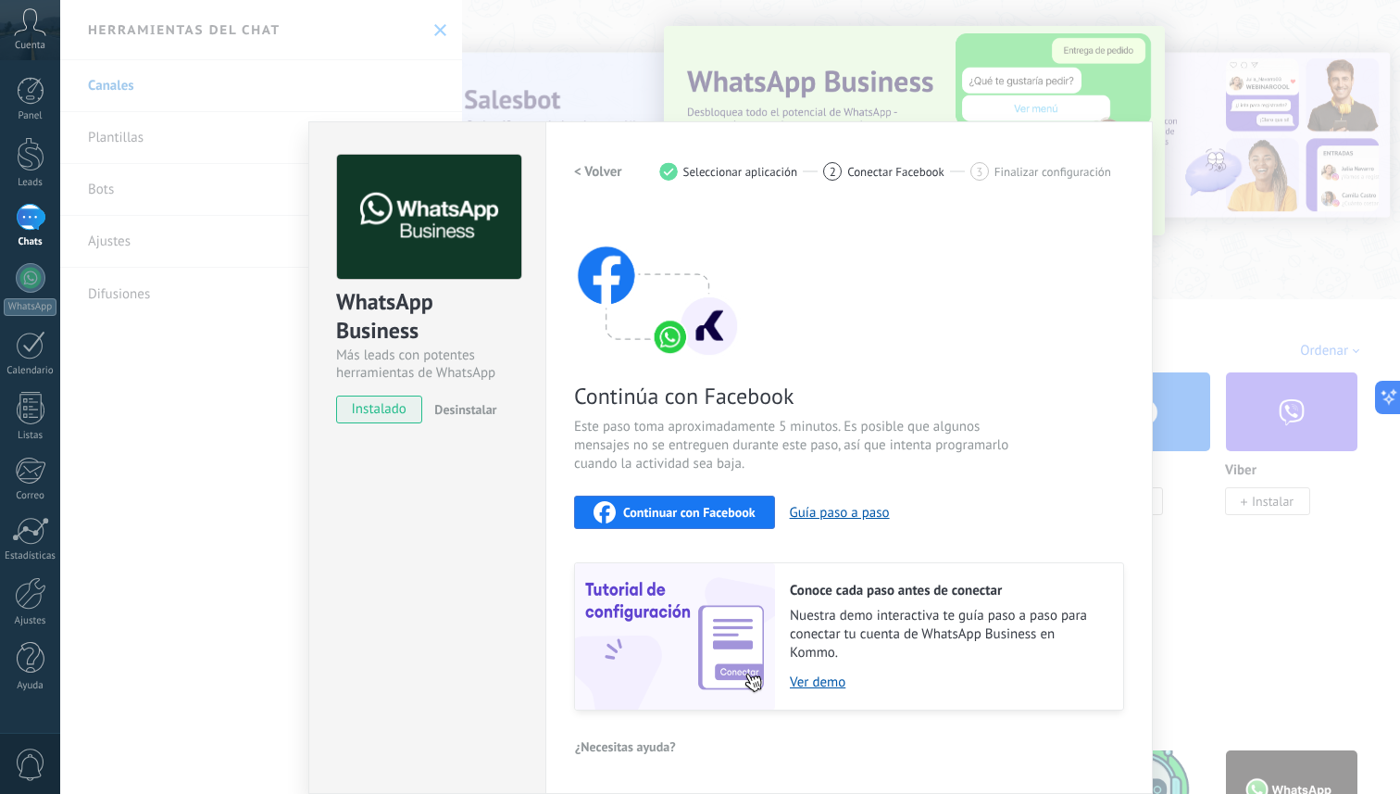
click at [455, 537] on div "WhatsApp Business Más leads con potentes herramientas de WhatsApp instalado Des…" at bounding box center [426, 457] width 237 height 672
